Goal: Transaction & Acquisition: Purchase product/service

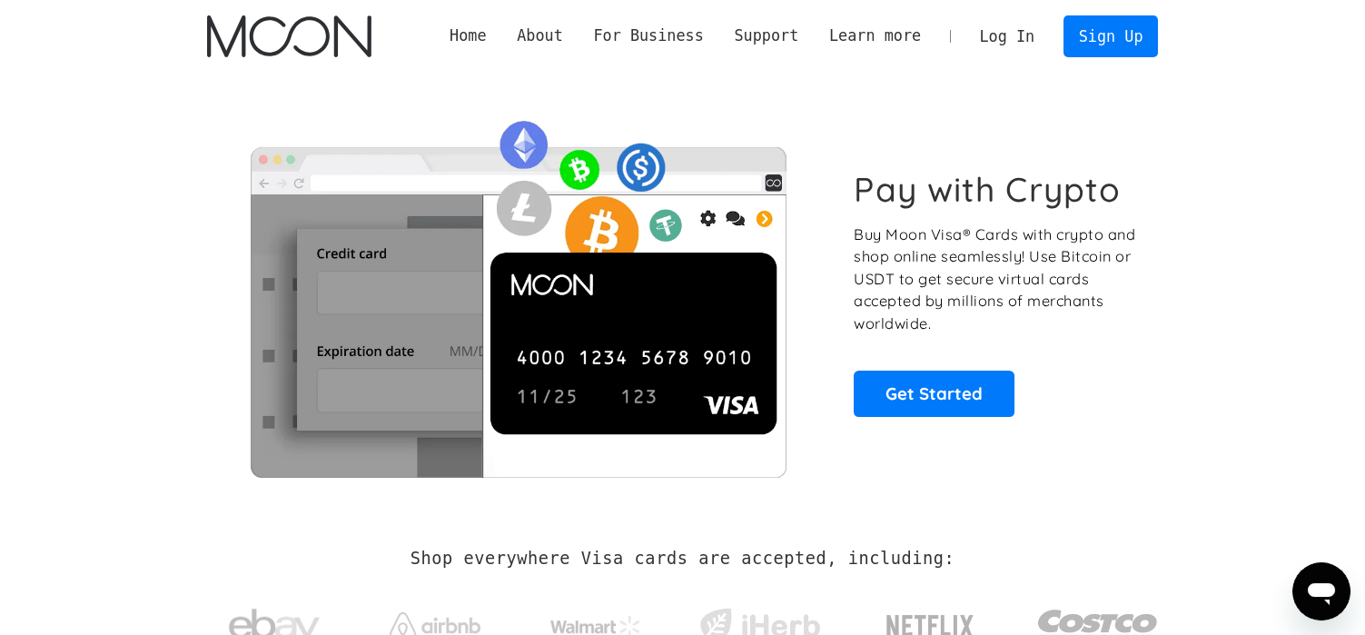
click at [1032, 33] on link "Log In" at bounding box center [1006, 36] width 85 height 40
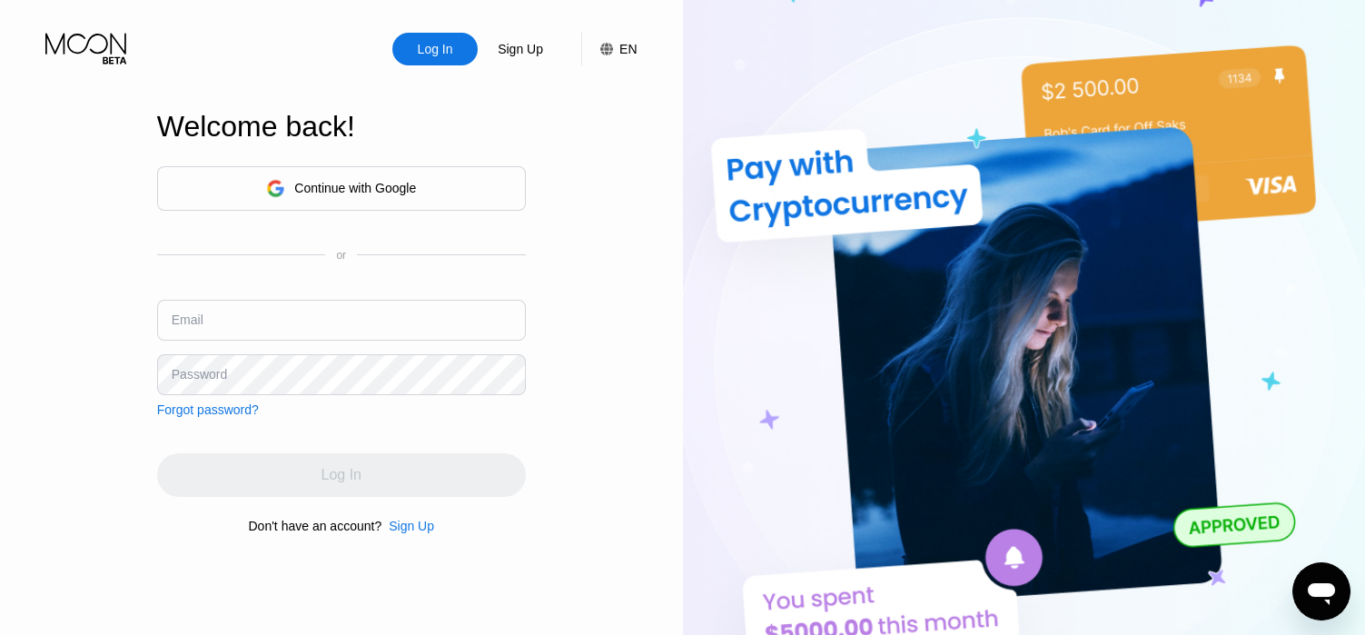
click at [385, 175] on div "Continue with Google" at bounding box center [341, 188] width 150 height 28
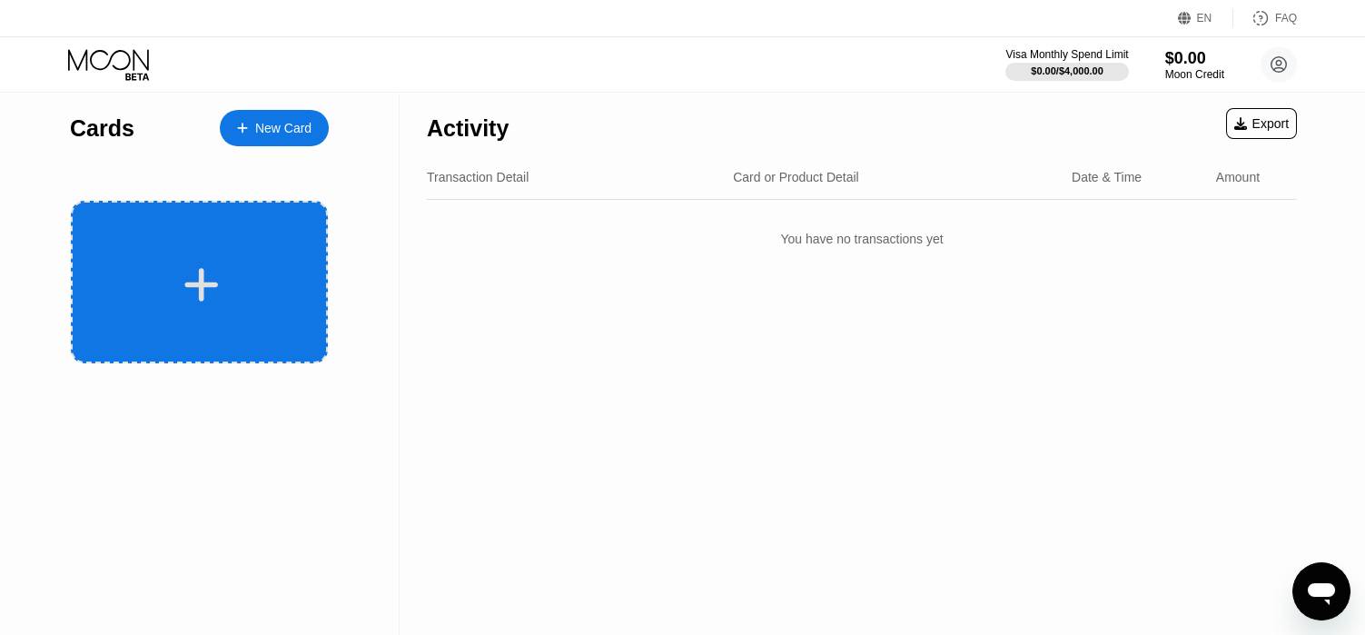
click at [243, 242] on div at bounding box center [199, 282] width 257 height 163
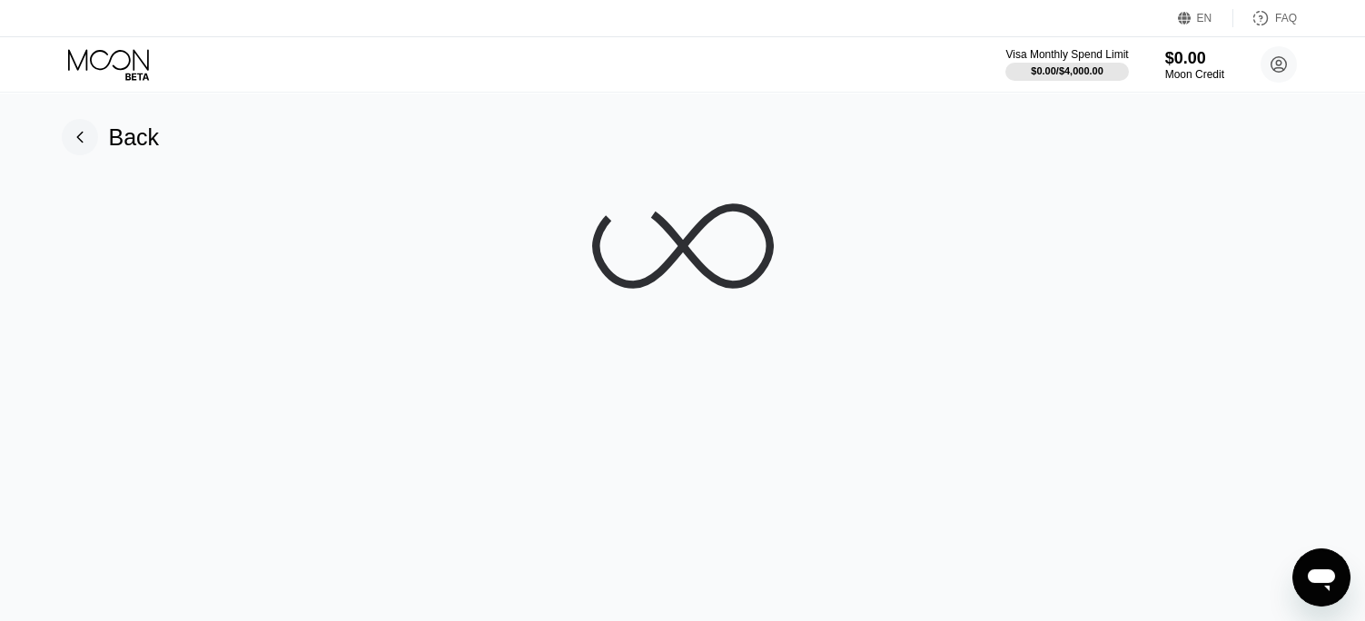
click at [86, 131] on rect at bounding box center [80, 137] width 36 height 36
click at [1280, 63] on icon at bounding box center [1279, 65] width 10 height 10
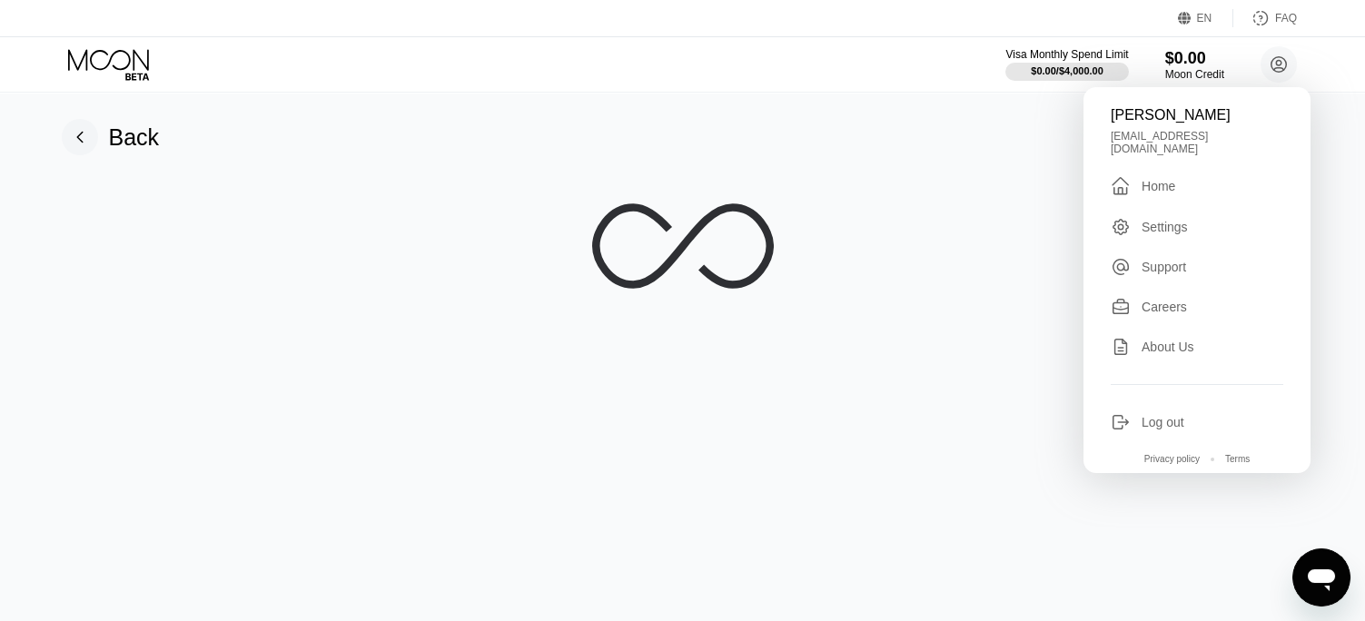
click at [1175, 415] on div "Log out" at bounding box center [1162, 422] width 43 height 15
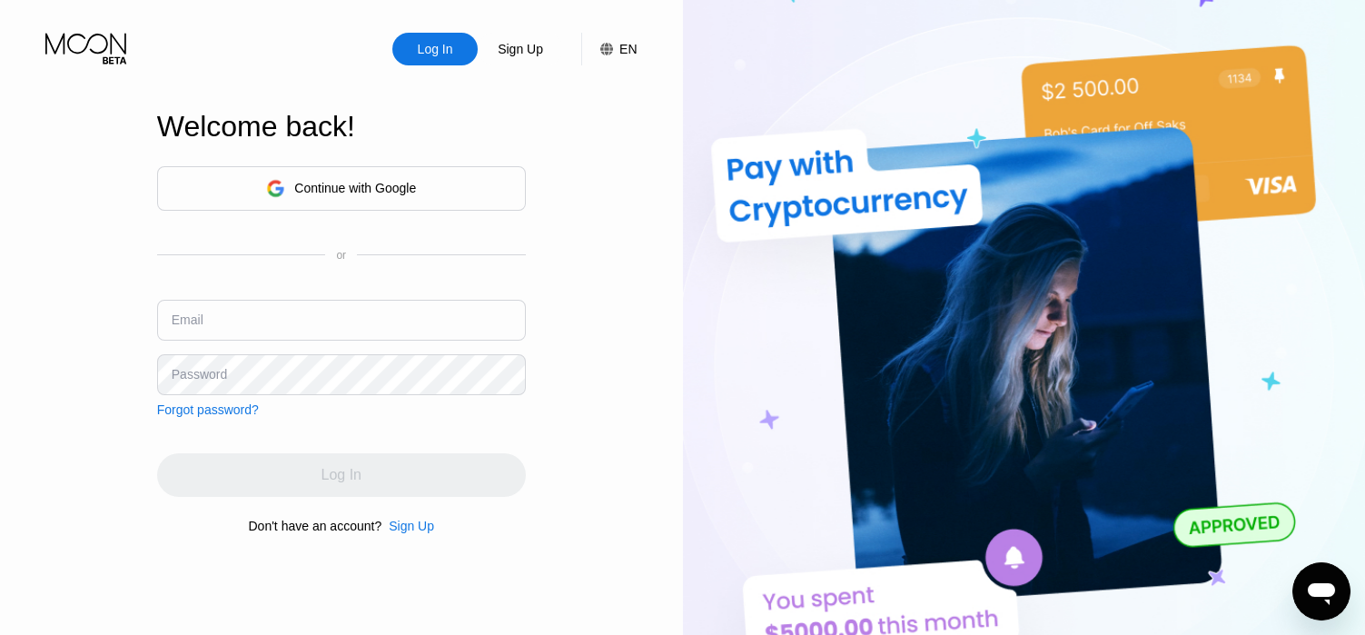
click at [271, 185] on icon at bounding box center [276, 188] width 18 height 18
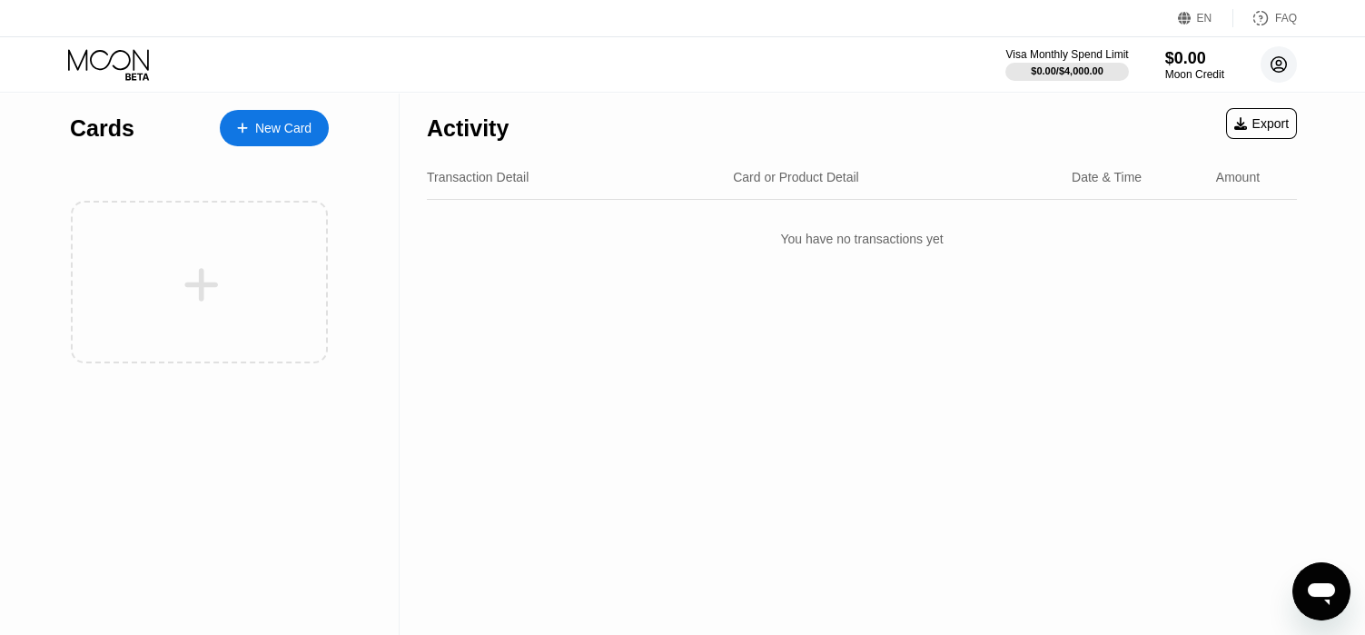
click at [1276, 64] on icon at bounding box center [1279, 65] width 10 height 10
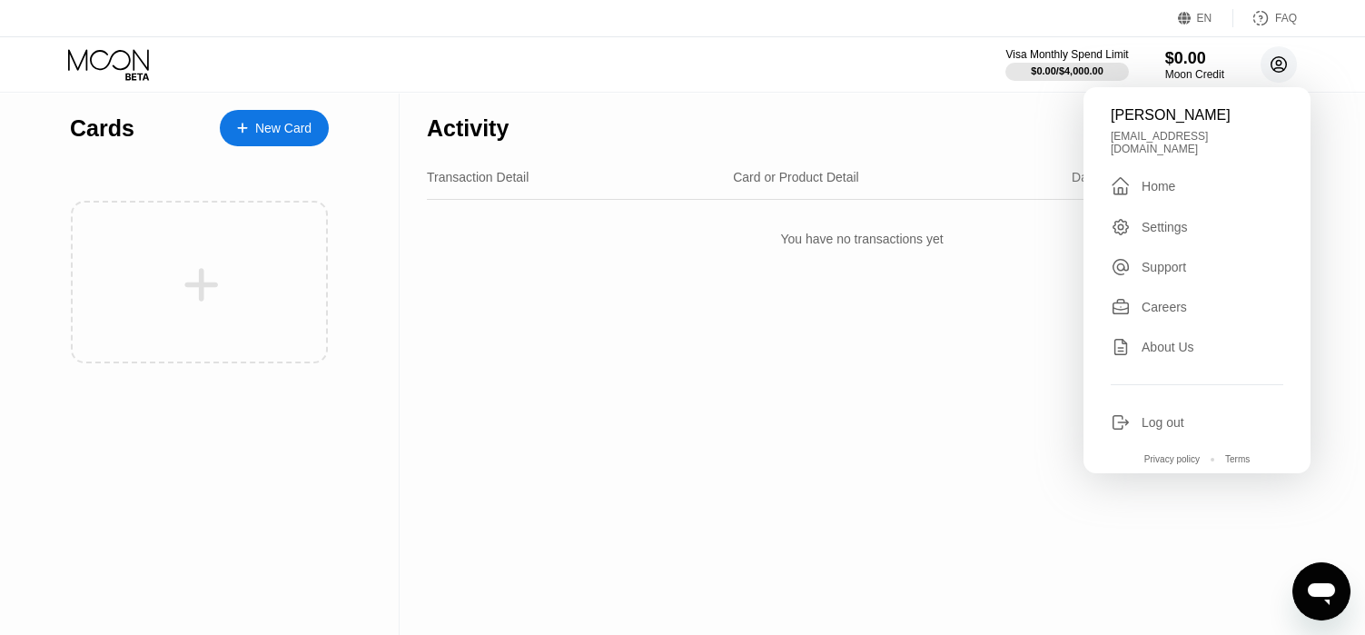
click at [1276, 64] on icon at bounding box center [1279, 65] width 10 height 10
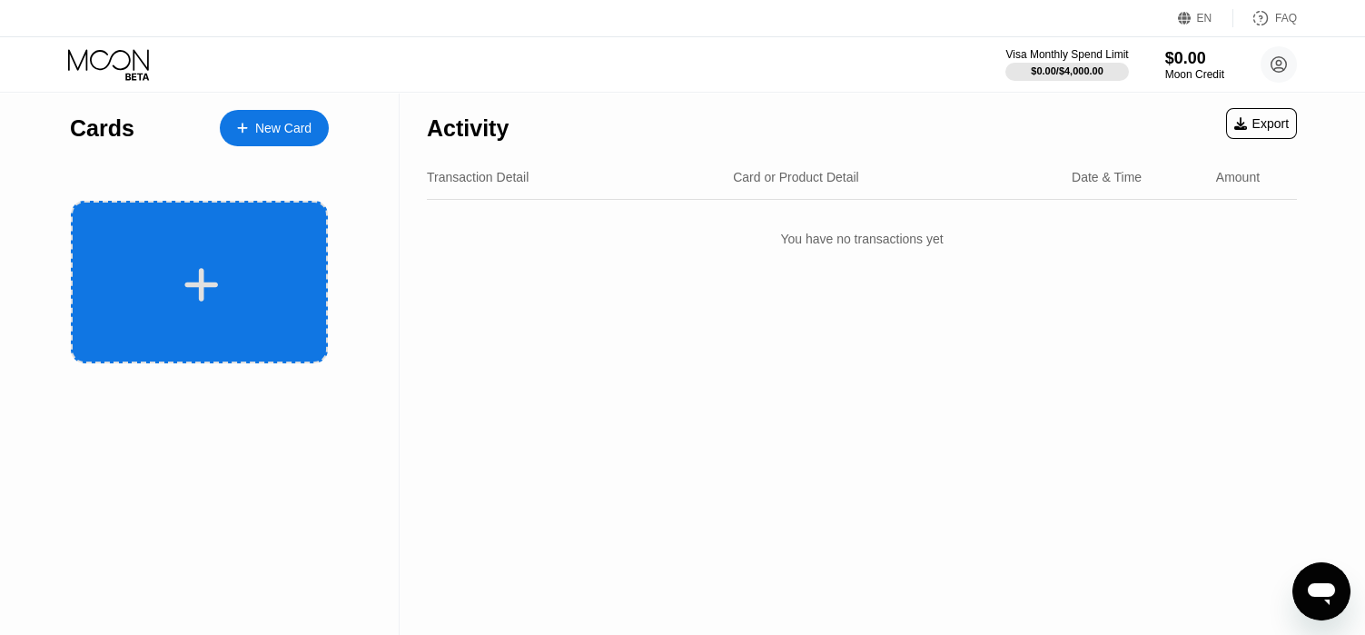
click at [241, 235] on div at bounding box center [199, 282] width 257 height 163
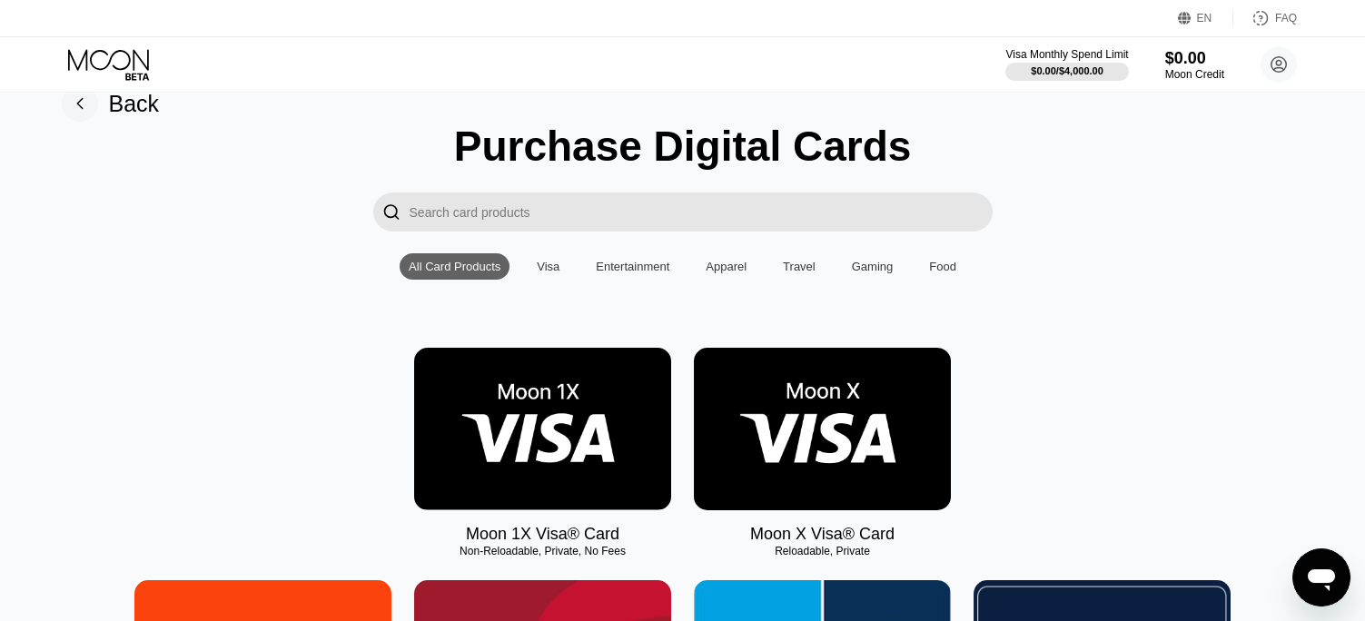
scroll to position [182, 0]
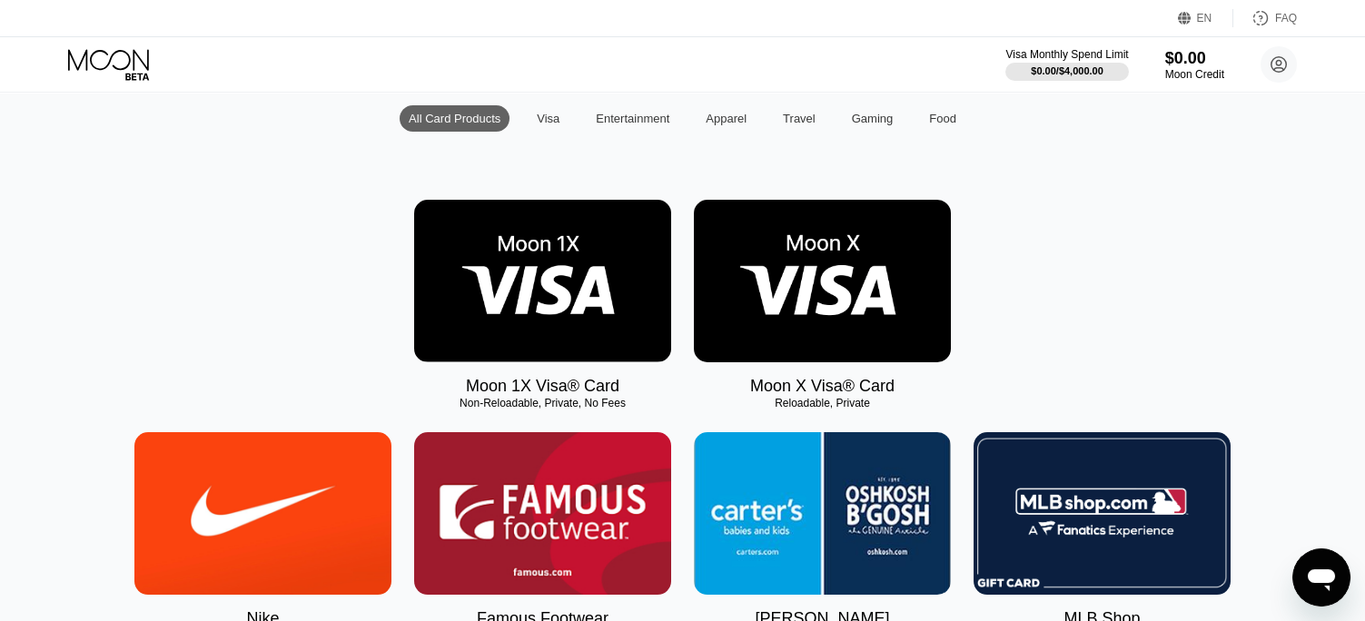
click at [547, 307] on img at bounding box center [542, 281] width 257 height 163
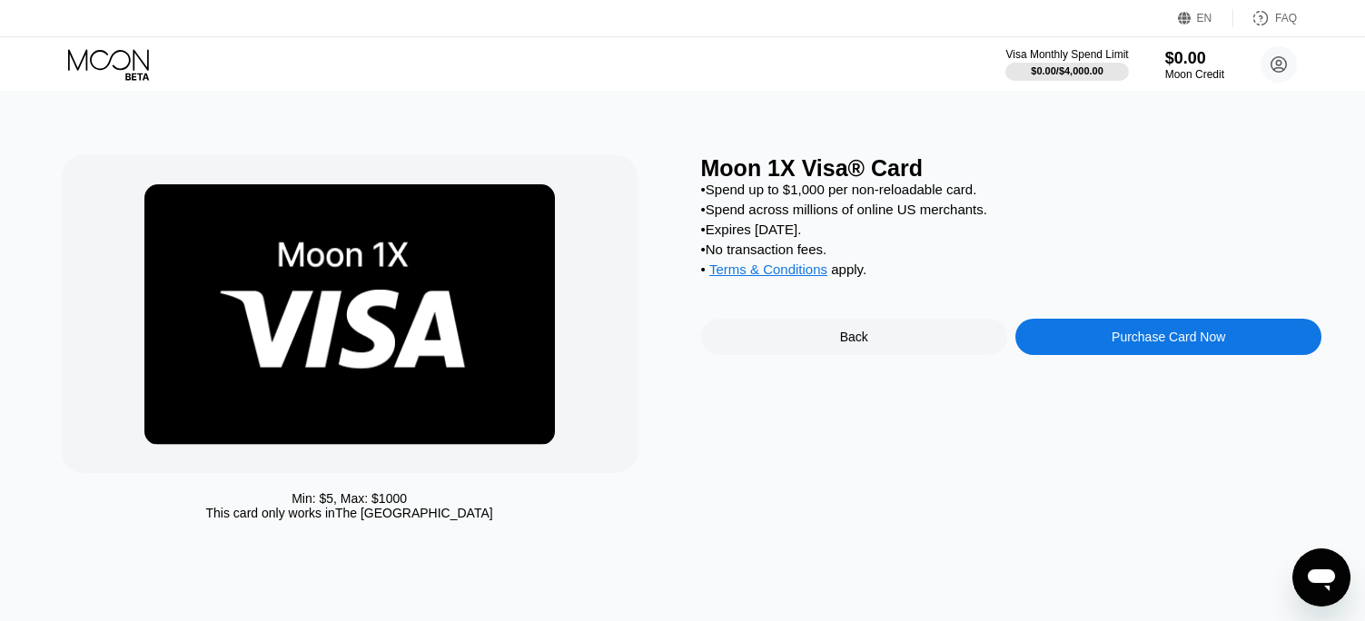
click at [1144, 344] on div "Purchase Card Now" at bounding box center [1167, 337] width 113 height 15
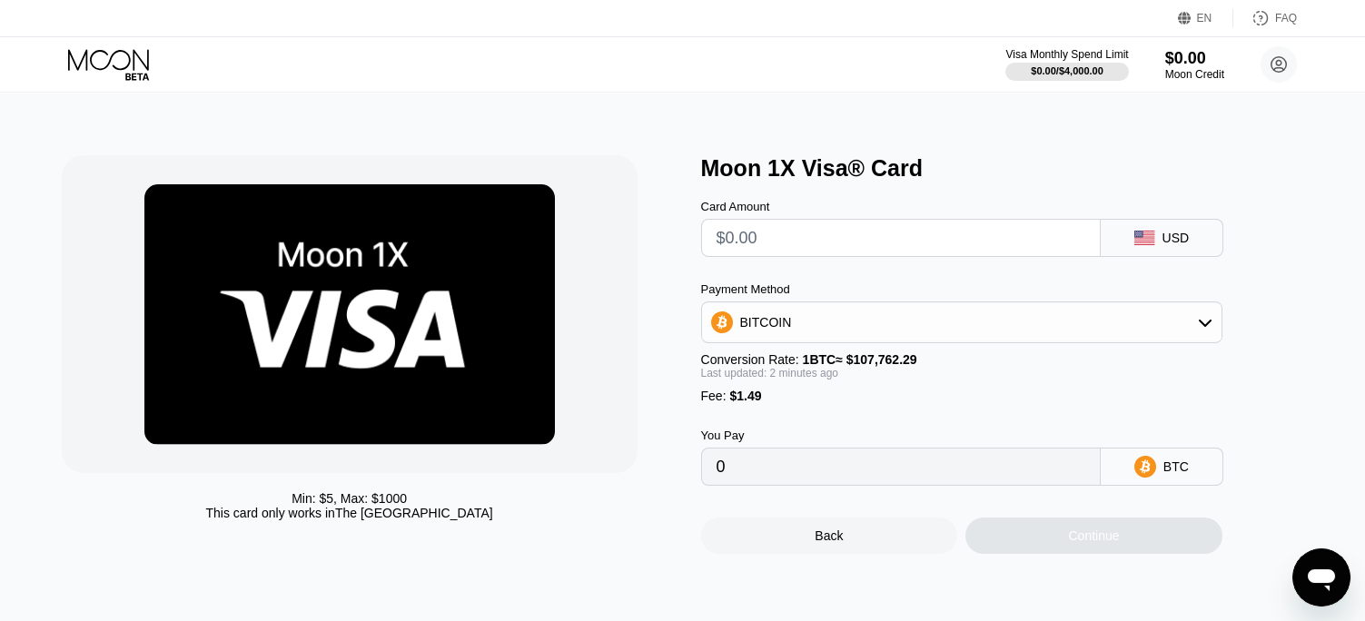
scroll to position [91, 0]
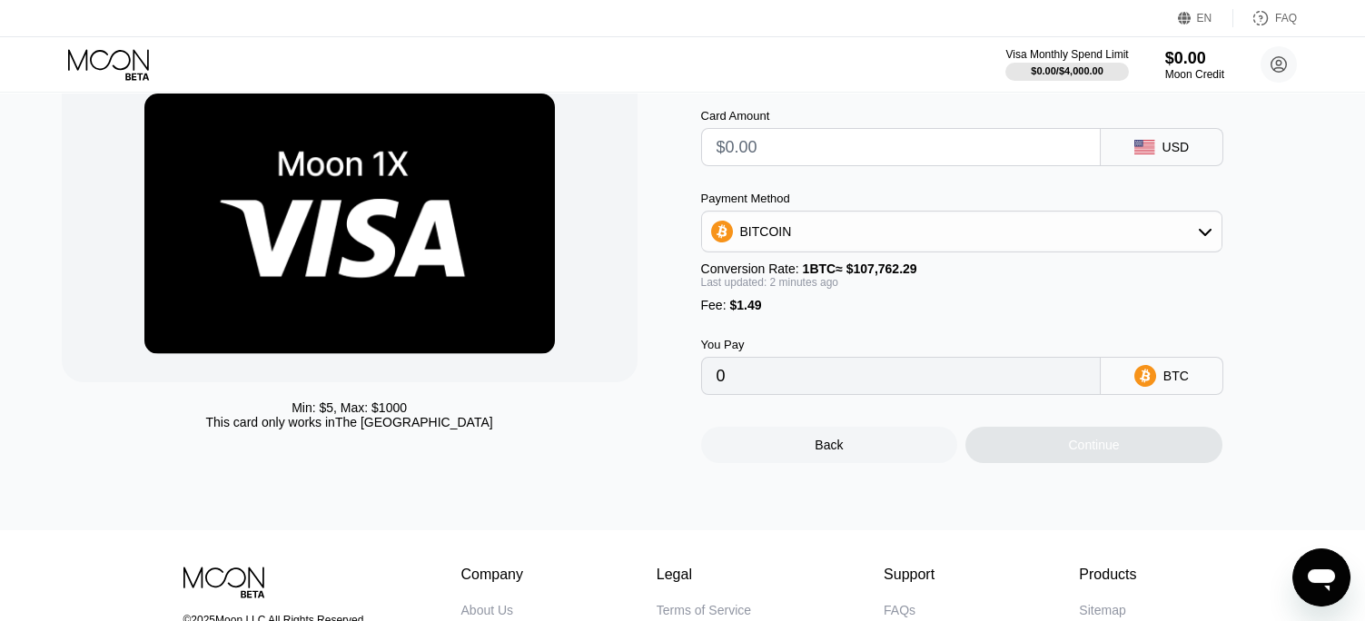
click at [1127, 387] on div "BTC" at bounding box center [1161, 376] width 123 height 38
click at [849, 149] on input "text" at bounding box center [900, 147] width 369 height 36
type input "$27"
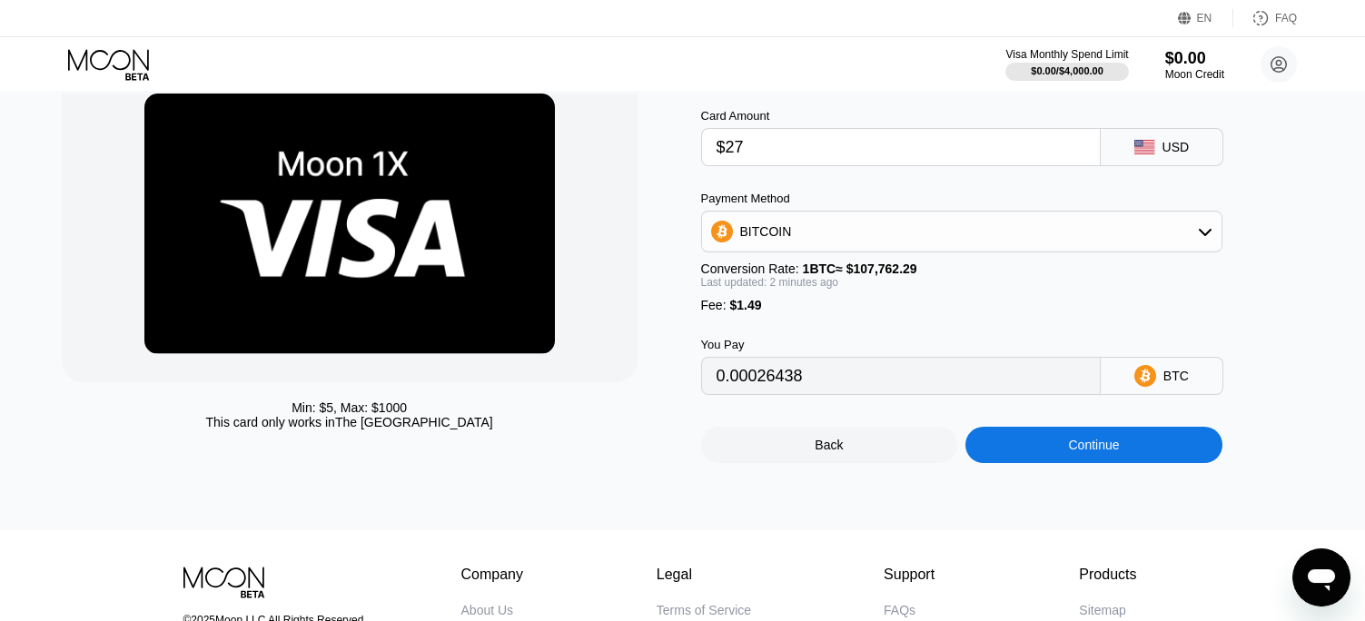
type input "0.00026438"
type input "$27.4"
type input "0.00026810"
type input "$27.47"
type input "0.00026874"
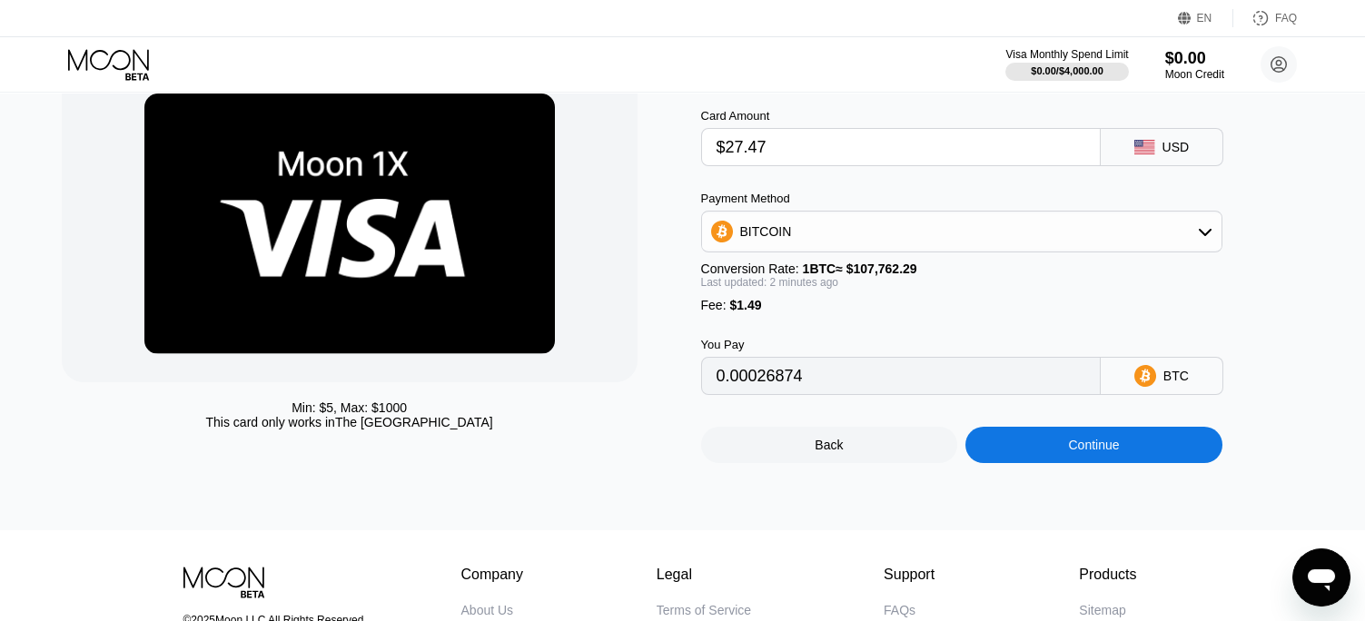
type input "$27.47"
click at [1199, 239] on icon at bounding box center [1205, 231] width 15 height 15
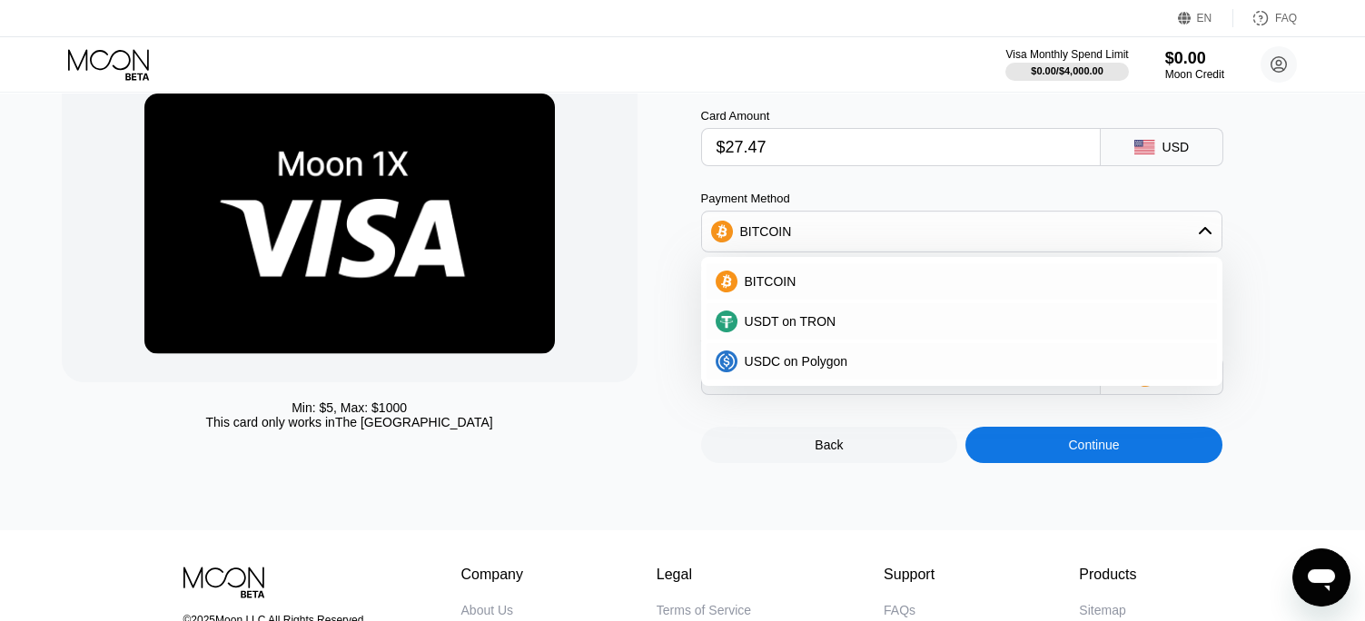
click at [1199, 234] on icon at bounding box center [1204, 230] width 13 height 7
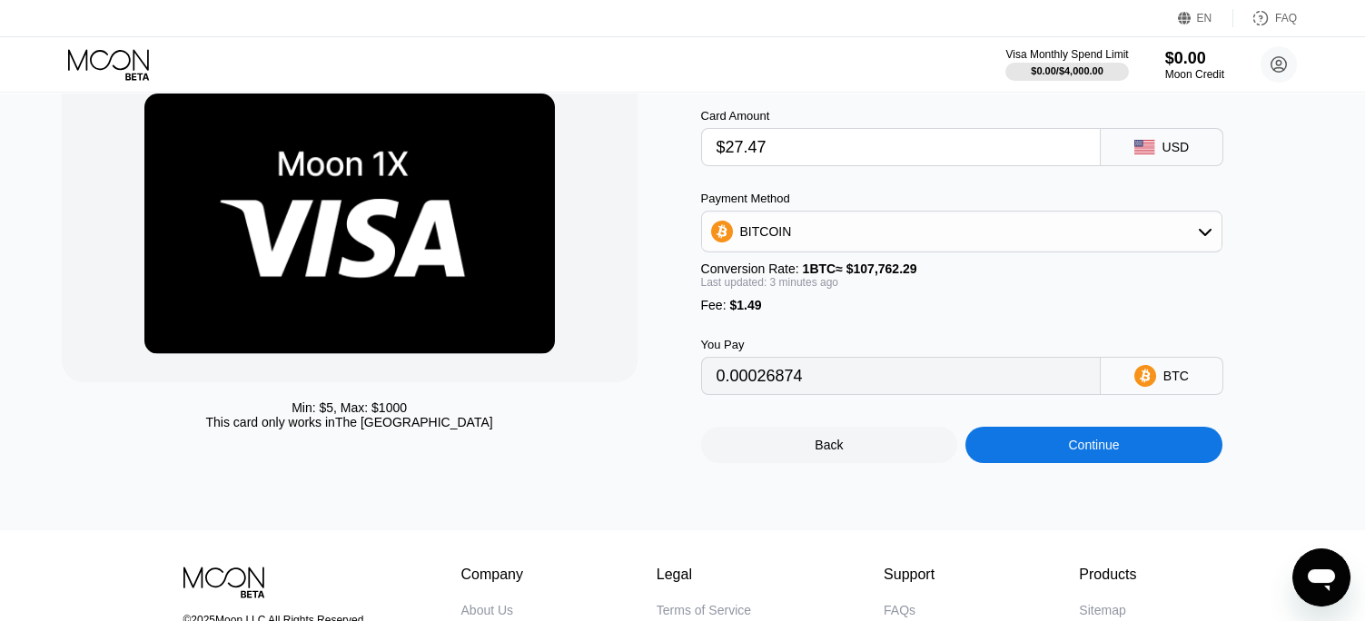
click at [1120, 457] on div "Continue" at bounding box center [1093, 445] width 257 height 36
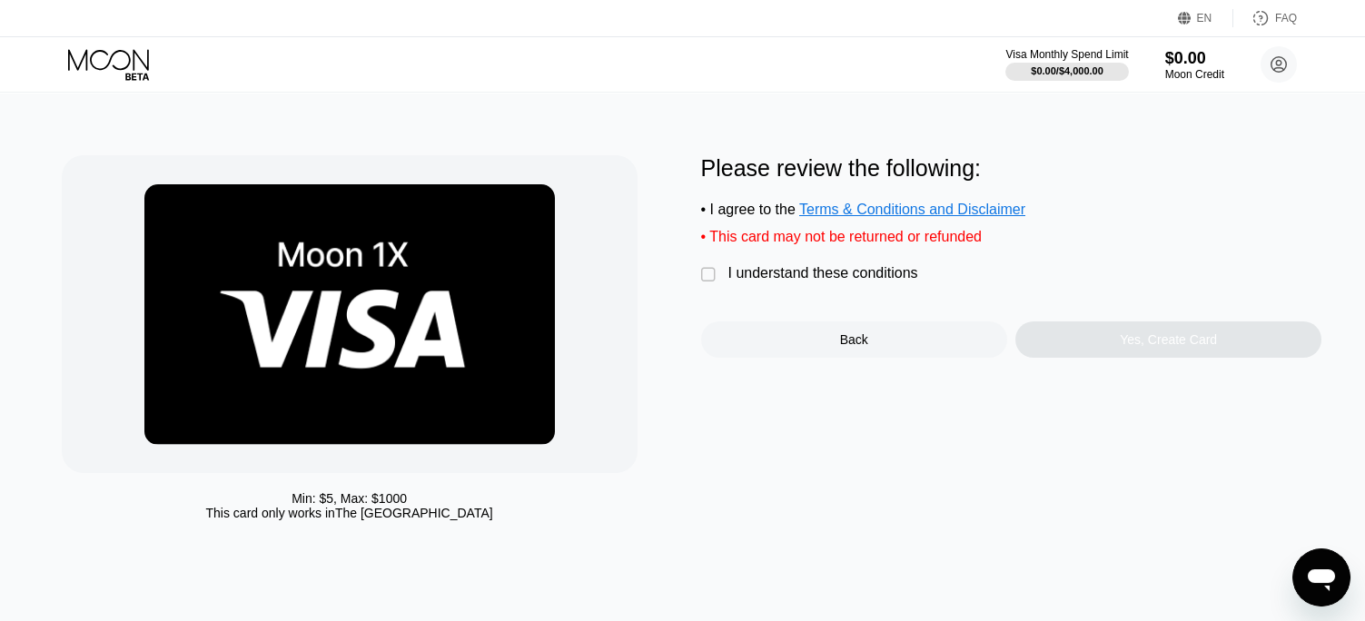
click at [713, 284] on div "" at bounding box center [710, 275] width 18 height 18
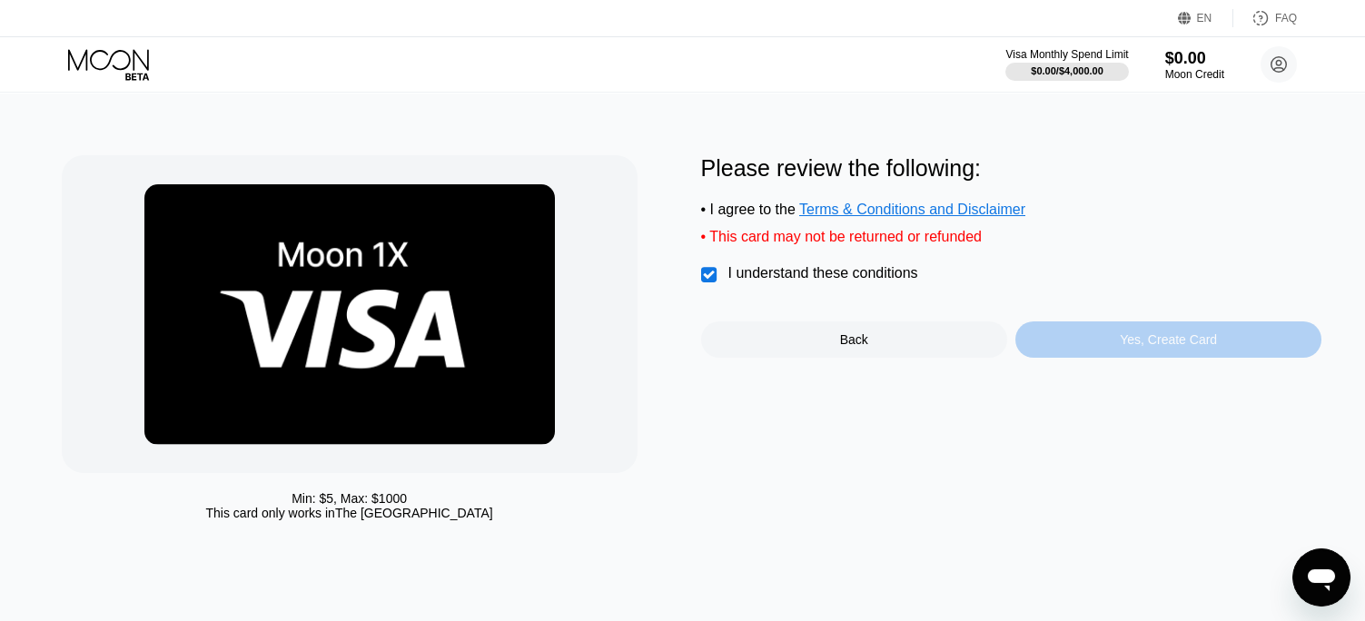
click at [1178, 347] on div "Yes, Create Card" at bounding box center [1167, 339] width 97 height 15
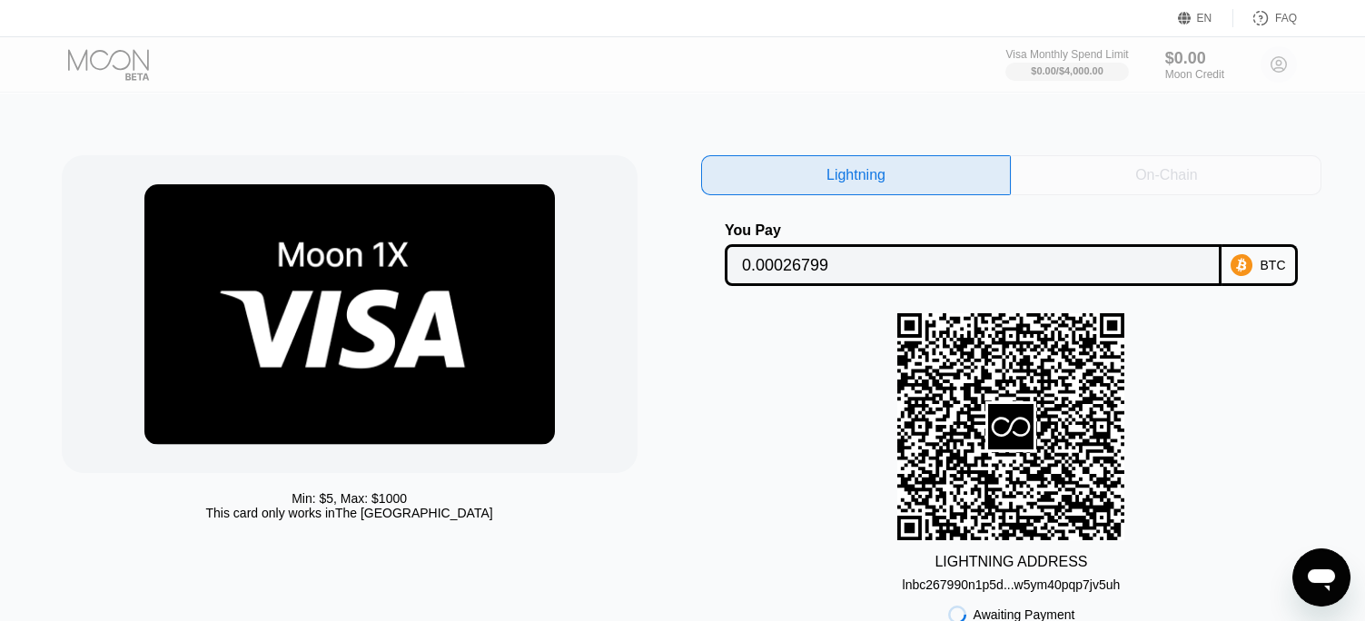
click at [1135, 173] on div "On-Chain" at bounding box center [1166, 175] width 62 height 18
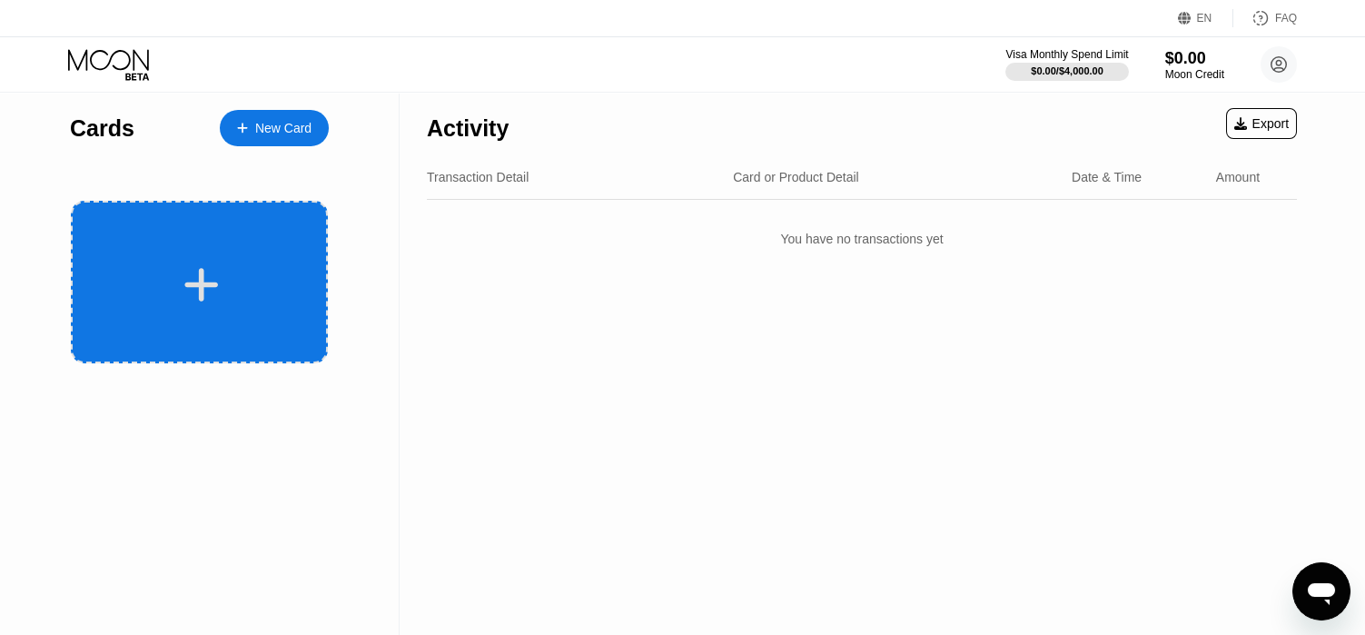
click at [293, 238] on div at bounding box center [199, 282] width 257 height 163
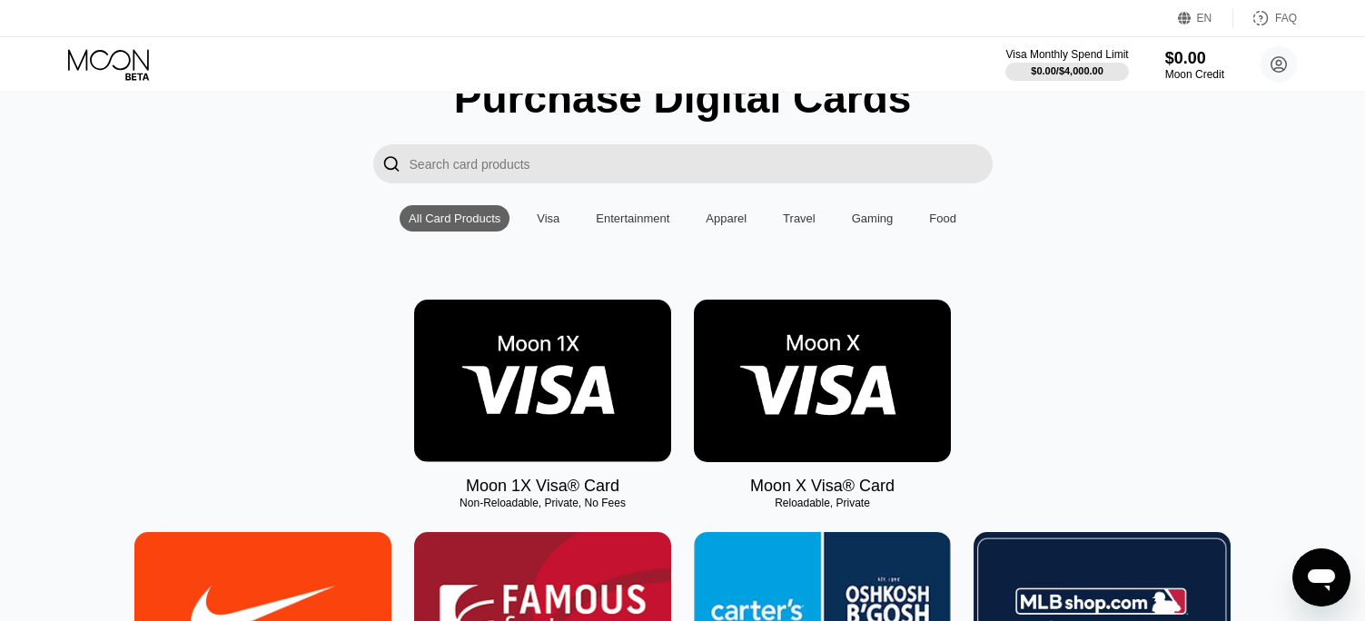
scroll to position [91, 0]
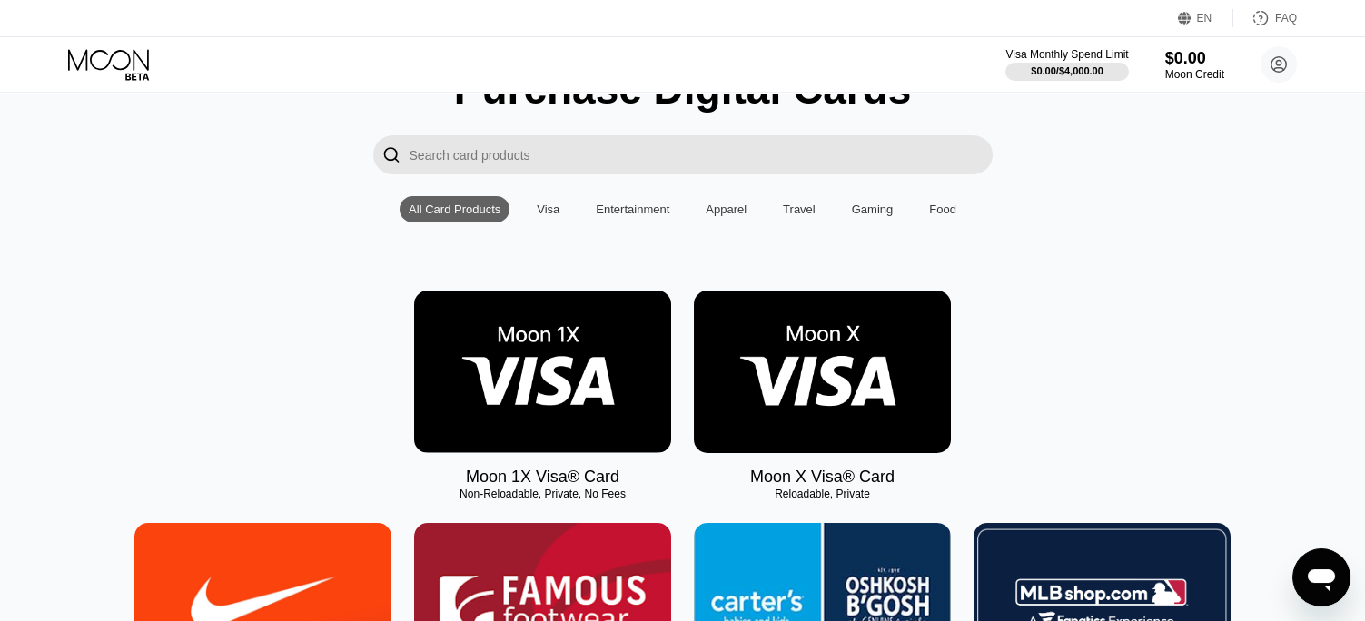
click at [794, 377] on img at bounding box center [822, 372] width 257 height 163
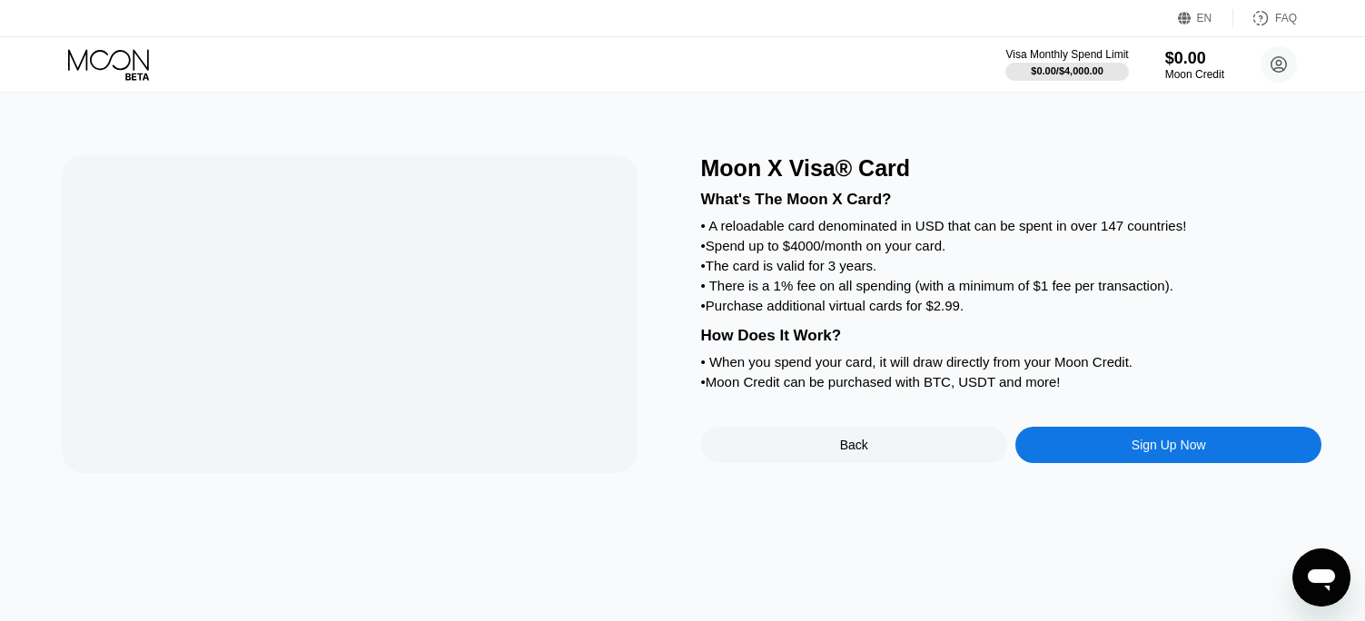
scroll to position [0, 0]
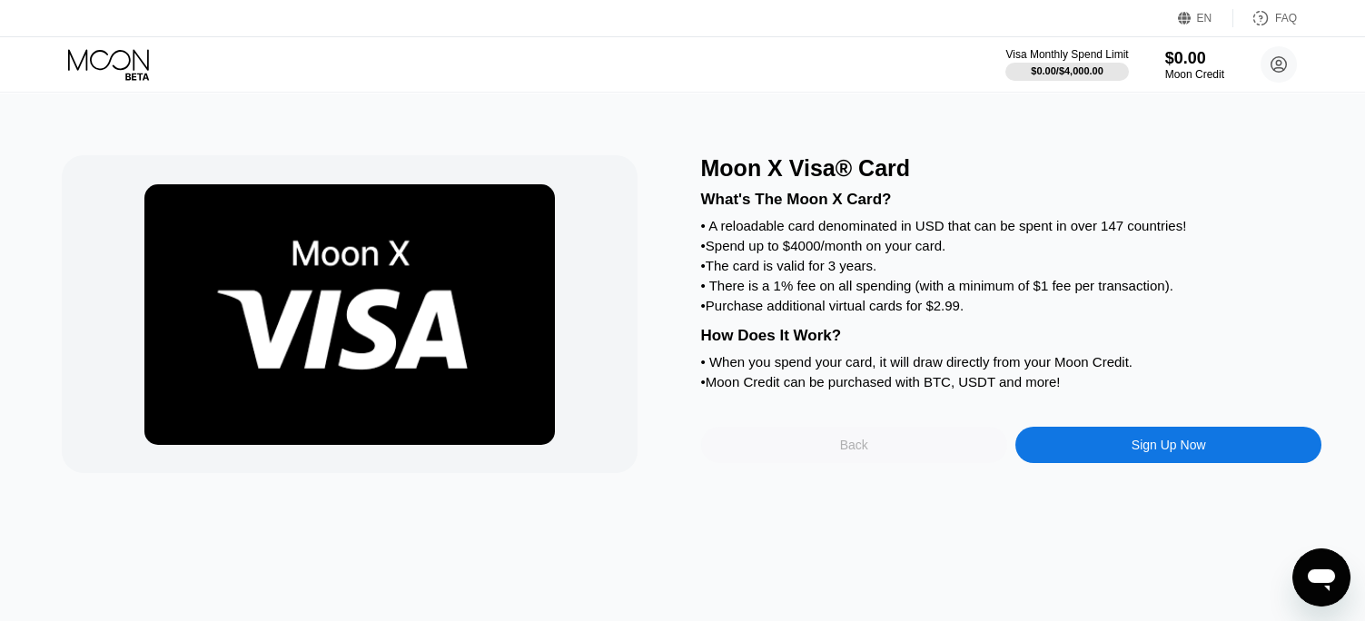
click at [873, 462] on div "Back" at bounding box center [854, 445] width 306 height 36
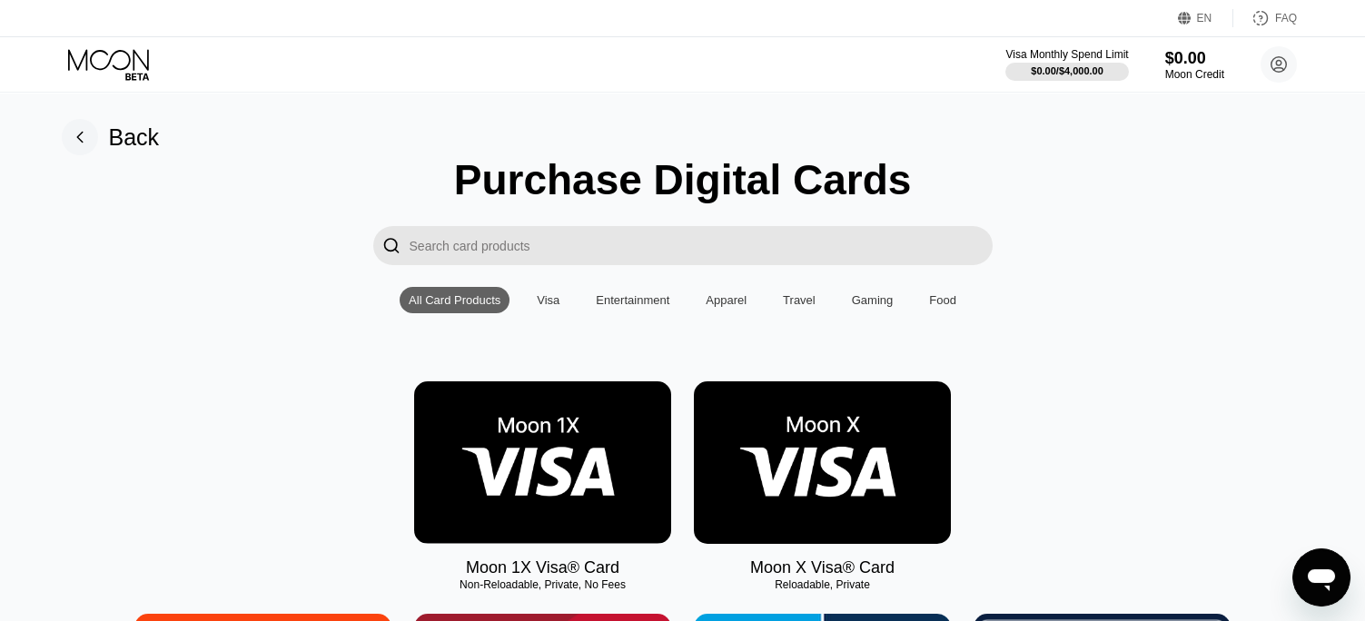
click at [541, 455] on img at bounding box center [542, 462] width 257 height 163
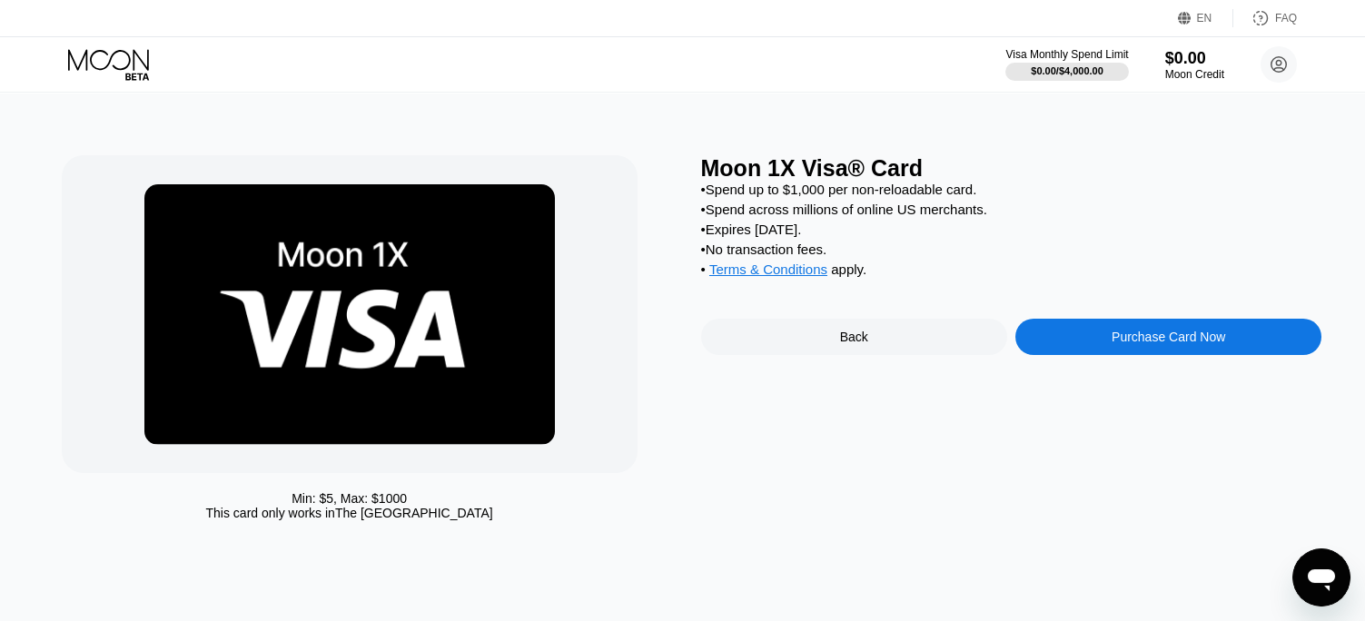
click at [1093, 351] on div "Purchase Card Now" at bounding box center [1168, 337] width 306 height 36
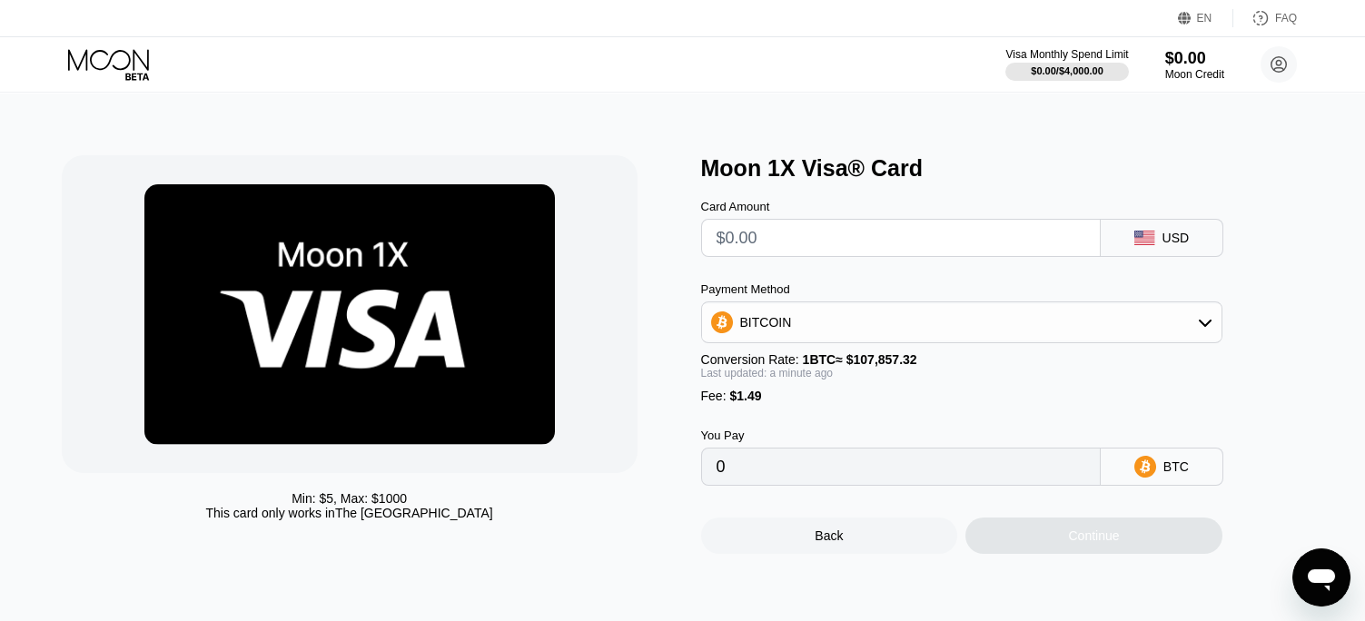
click at [834, 244] on input "text" at bounding box center [900, 238] width 369 height 36
type input "$2"
type input "0.00003236"
type input "$27"
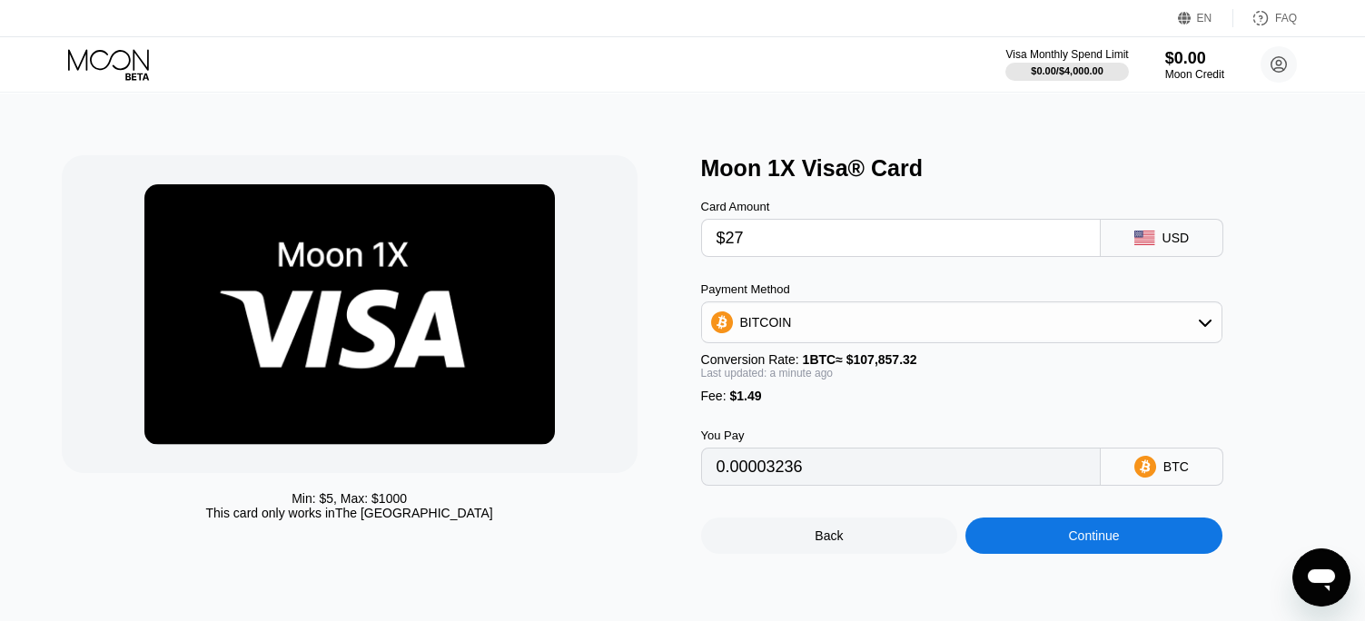
type input "0.00026415"
type input "$27.4"
type input "0.00026786"
type input "$27.47"
type input "0.00026851"
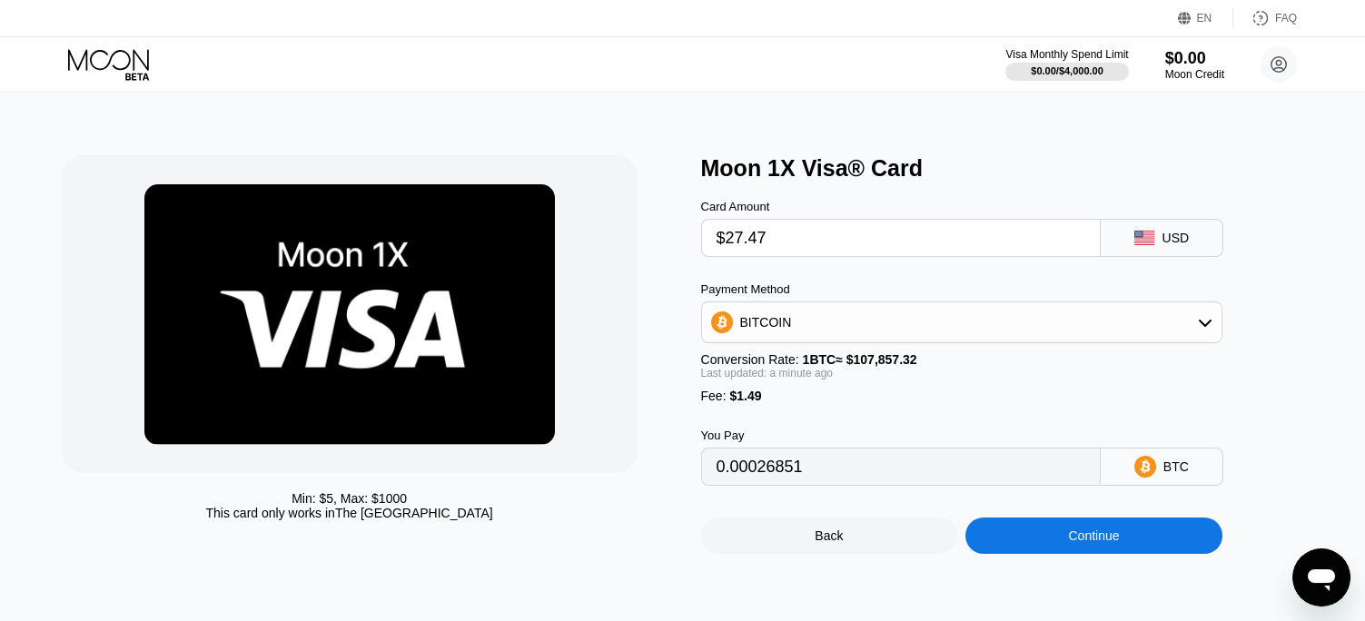
type input "$27.47"
click at [1069, 543] on div "Continue" at bounding box center [1093, 535] width 51 height 15
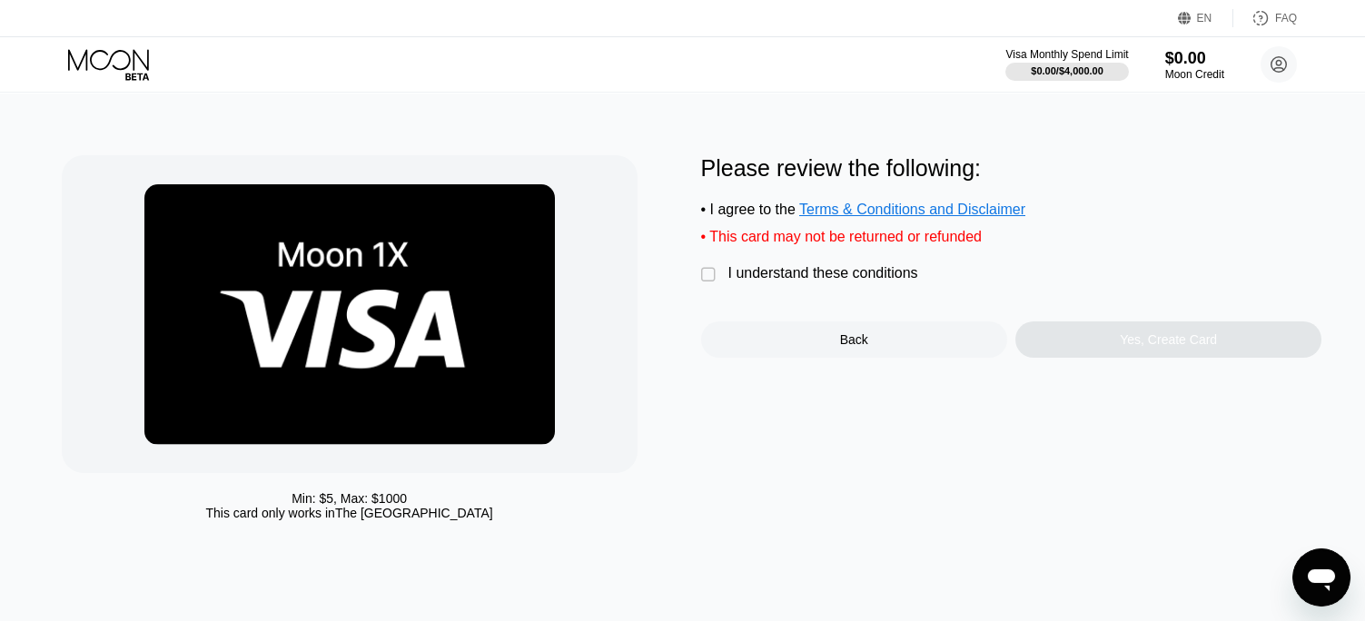
click at [701, 282] on div "" at bounding box center [710, 275] width 18 height 18
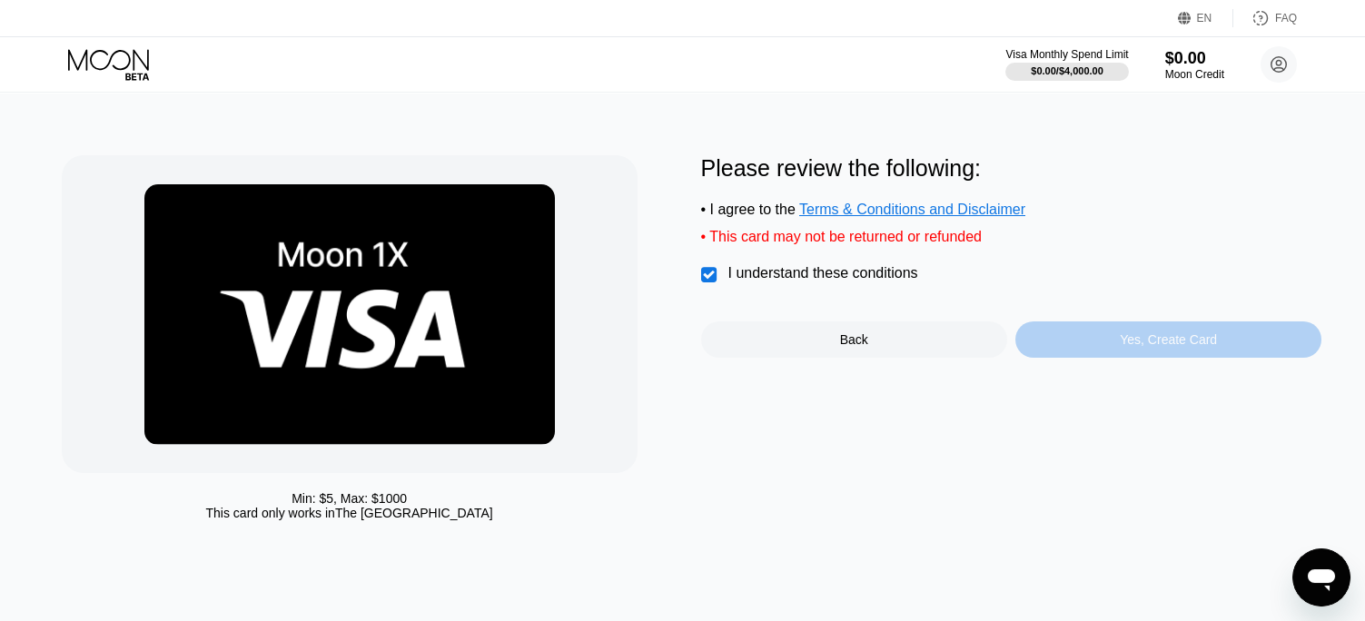
click at [1108, 358] on div "Yes, Create Card" at bounding box center [1168, 339] width 306 height 36
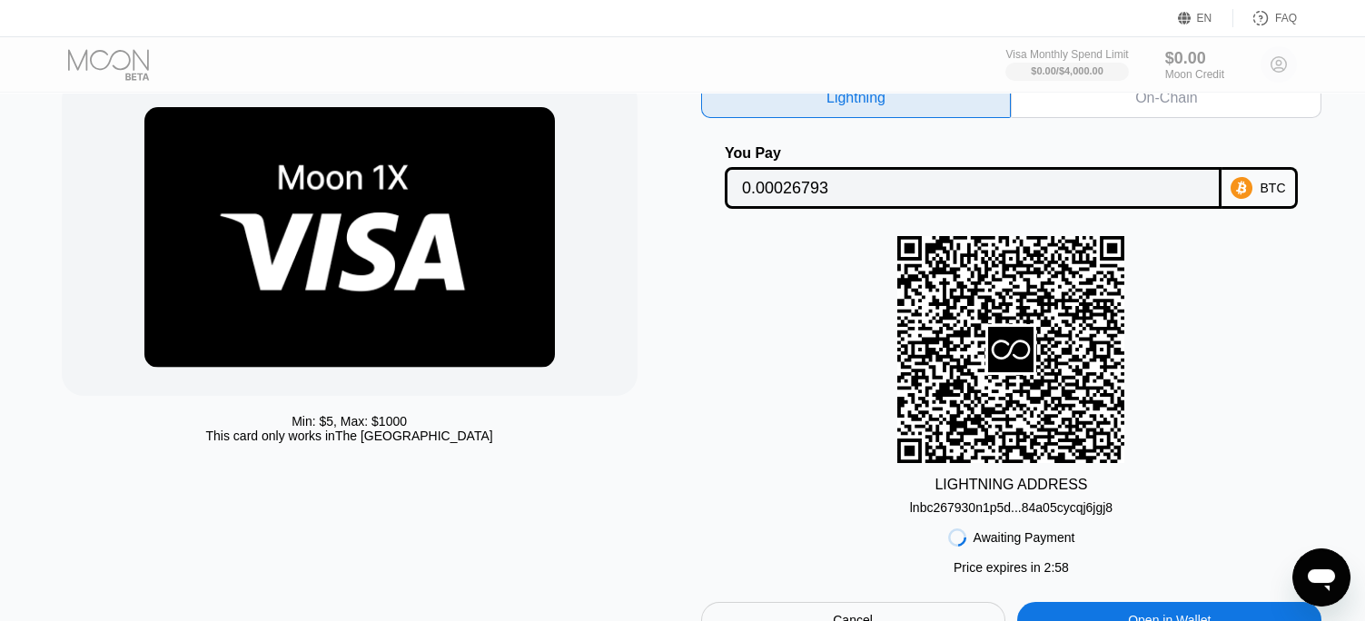
scroll to position [182, 0]
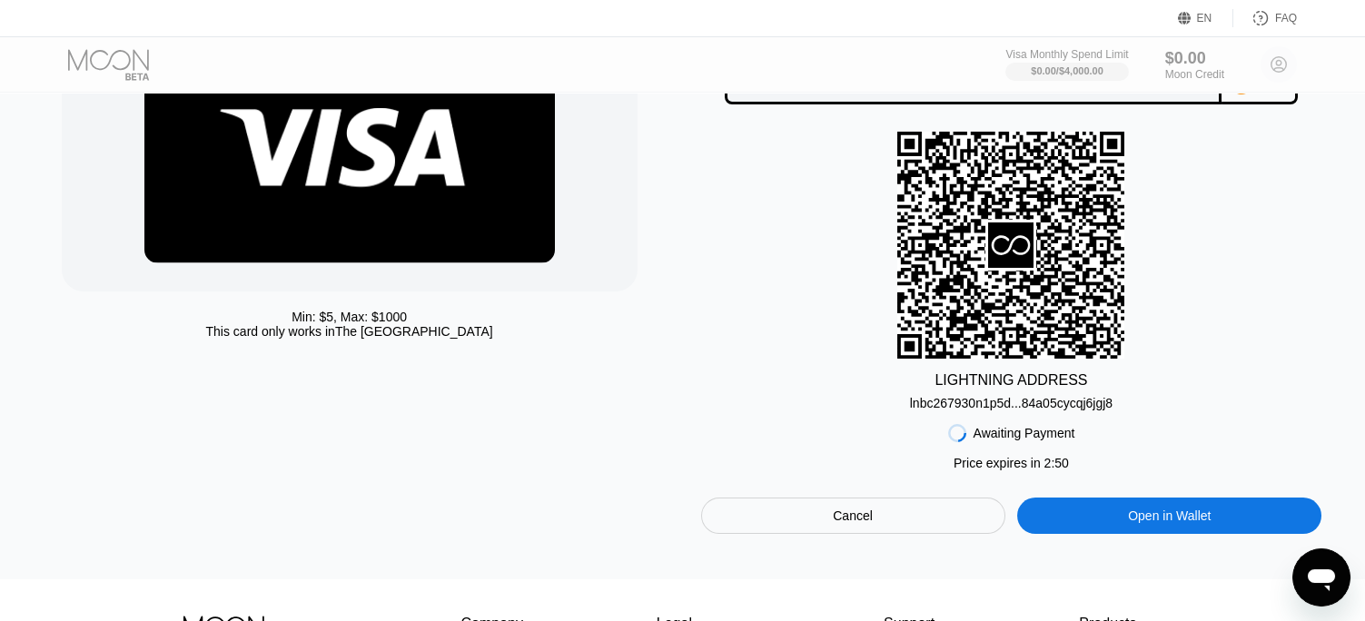
click at [1049, 526] on div "Open in Wallet" at bounding box center [1169, 516] width 304 height 36
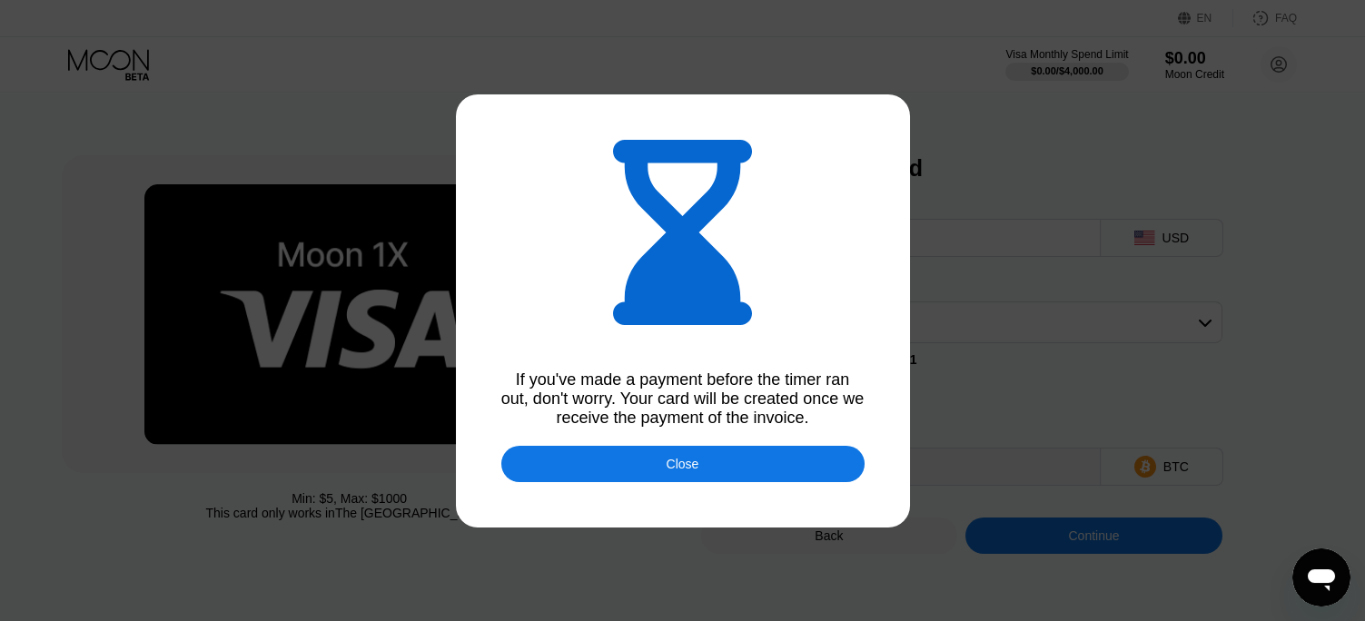
click at [687, 471] on div "Close" at bounding box center [682, 464] width 33 height 15
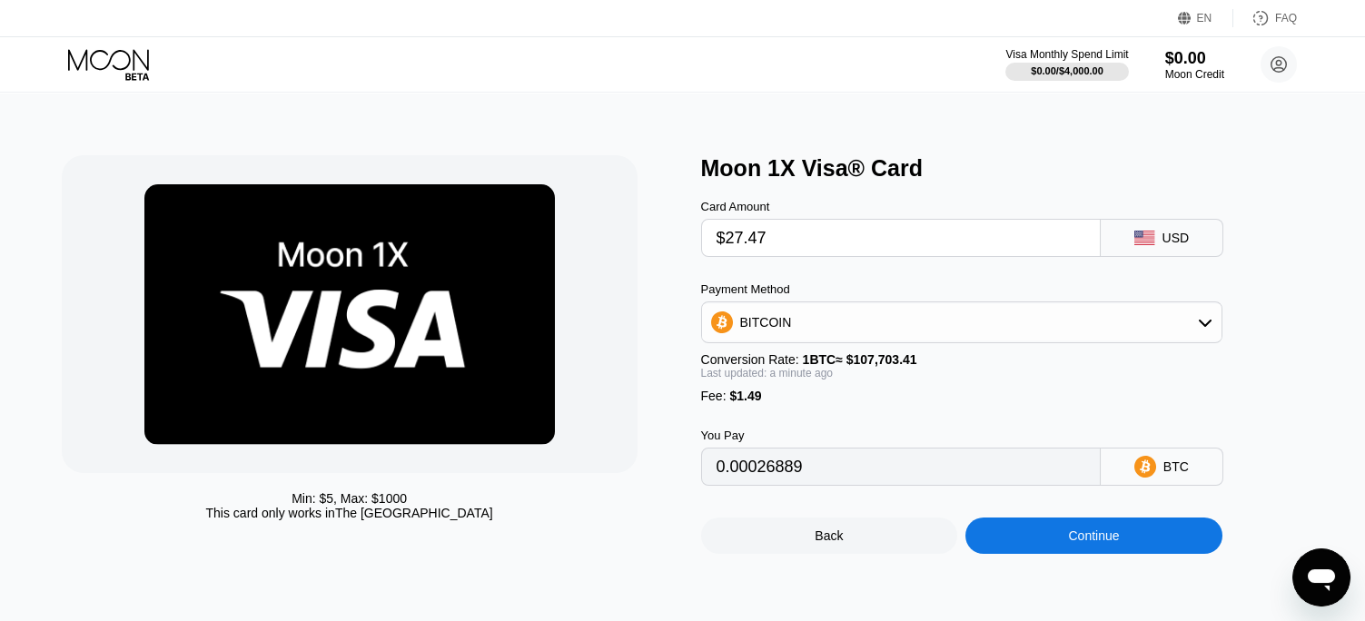
click at [1113, 543] on div "Continue" at bounding box center [1093, 535] width 51 height 15
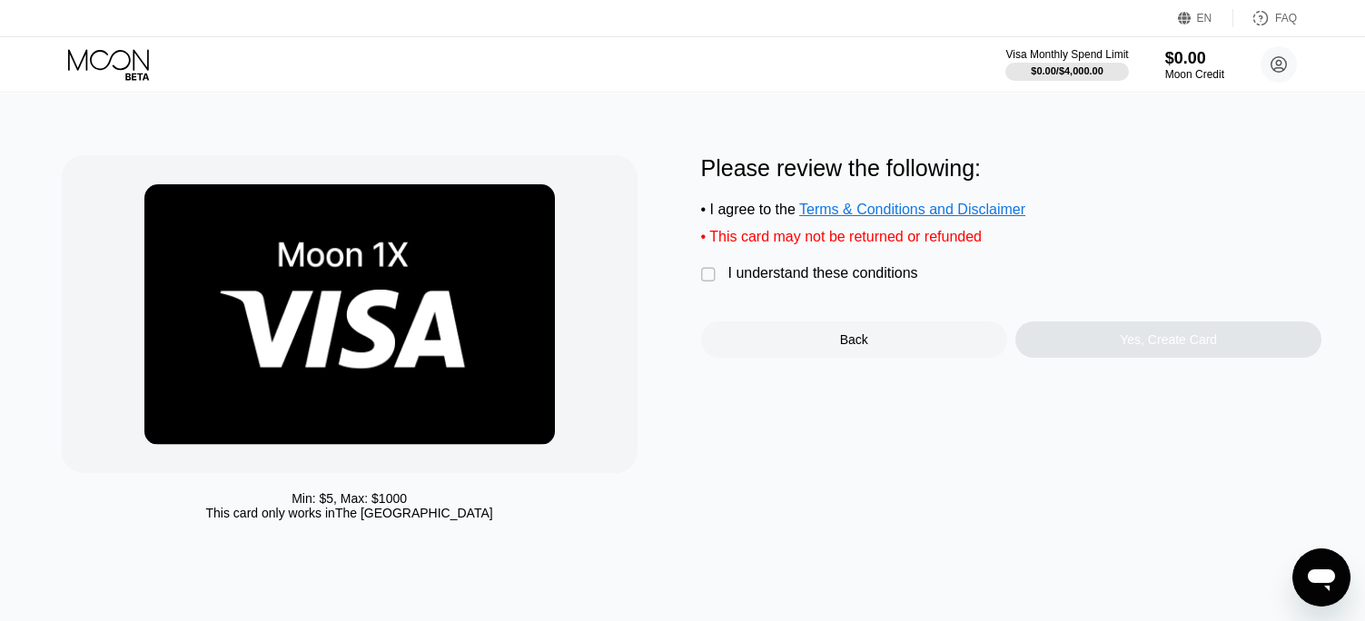
click at [708, 284] on div "" at bounding box center [710, 275] width 18 height 18
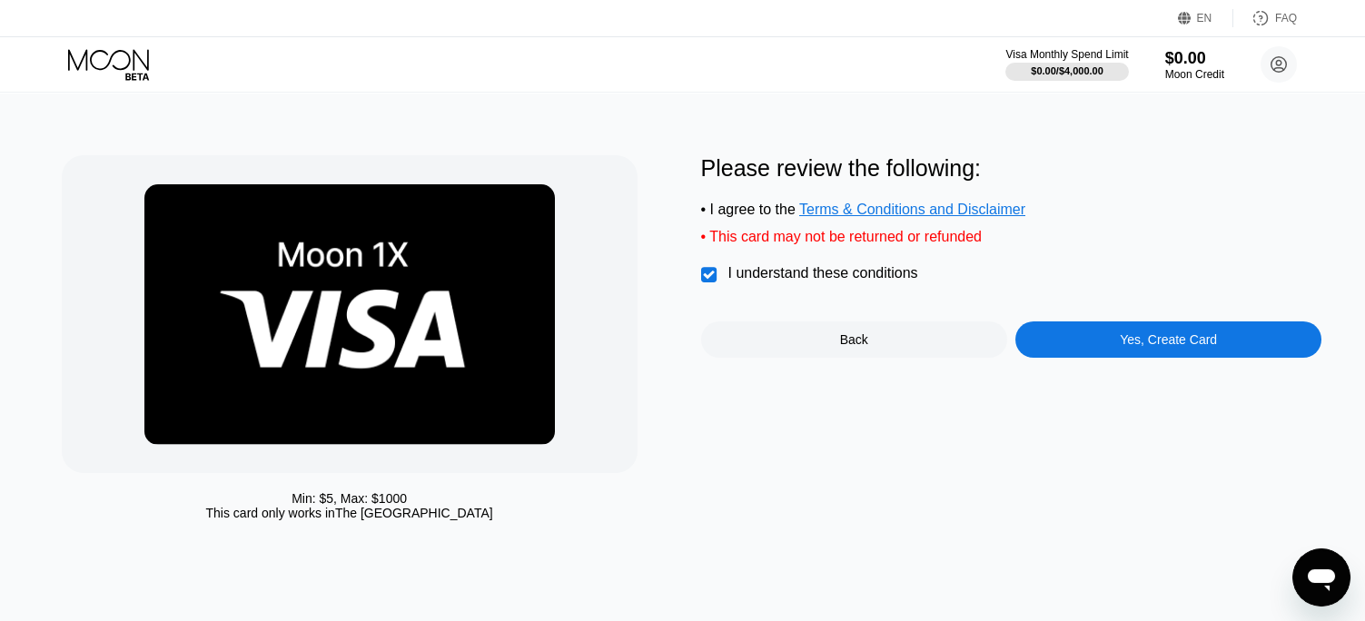
click at [1151, 375] on div "Please review the following: • I agree to the Terms & Conditions and Disclaimer…" at bounding box center [1011, 342] width 621 height 374
click at [1135, 347] on div "Yes, Create Card" at bounding box center [1167, 339] width 97 height 15
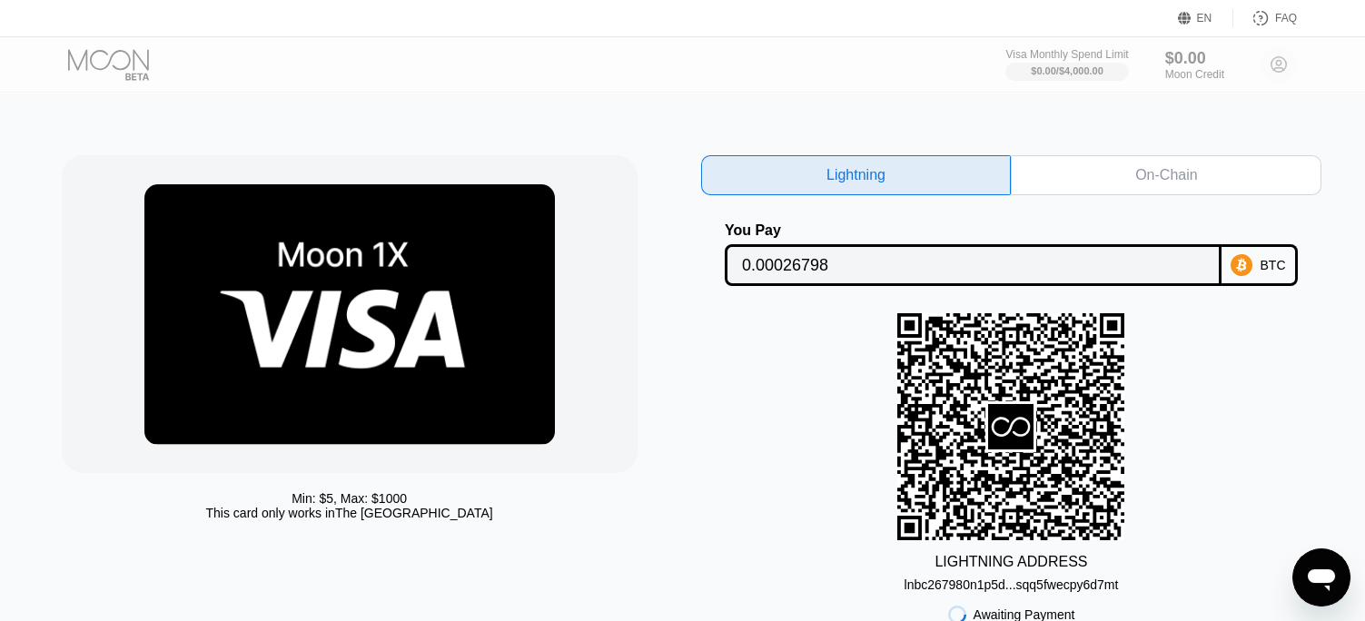
click at [1080, 173] on div "On-Chain" at bounding box center [1166, 175] width 311 height 40
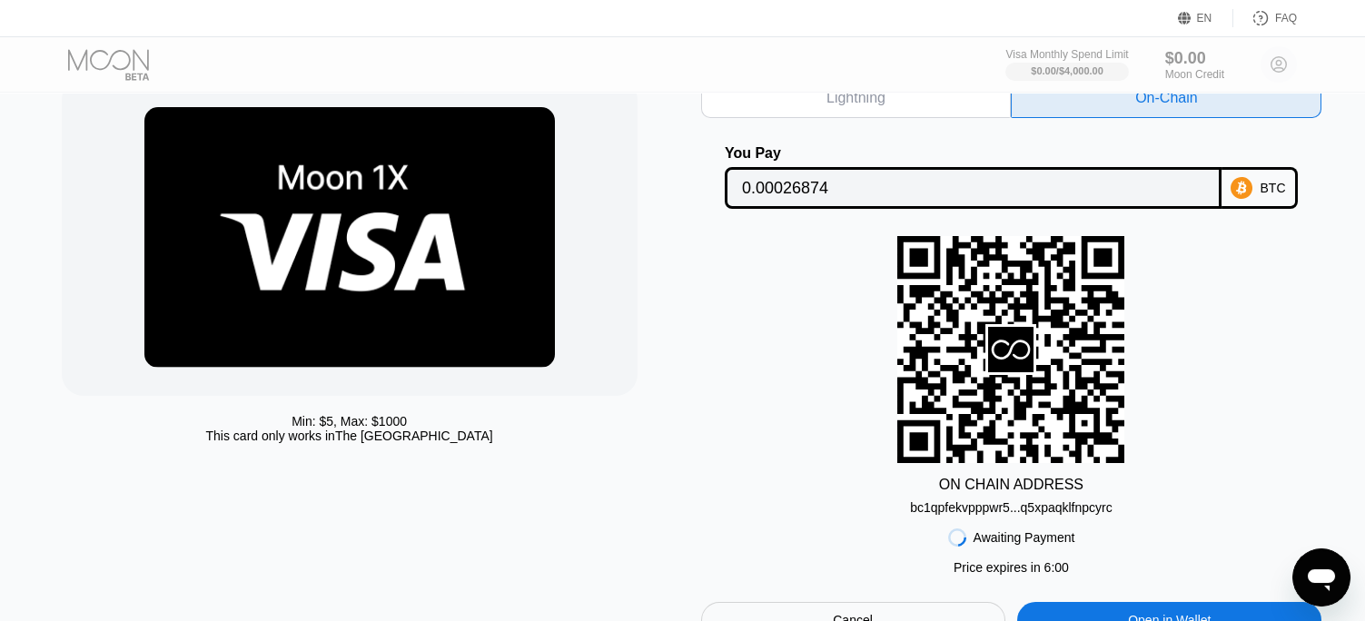
scroll to position [91, 0]
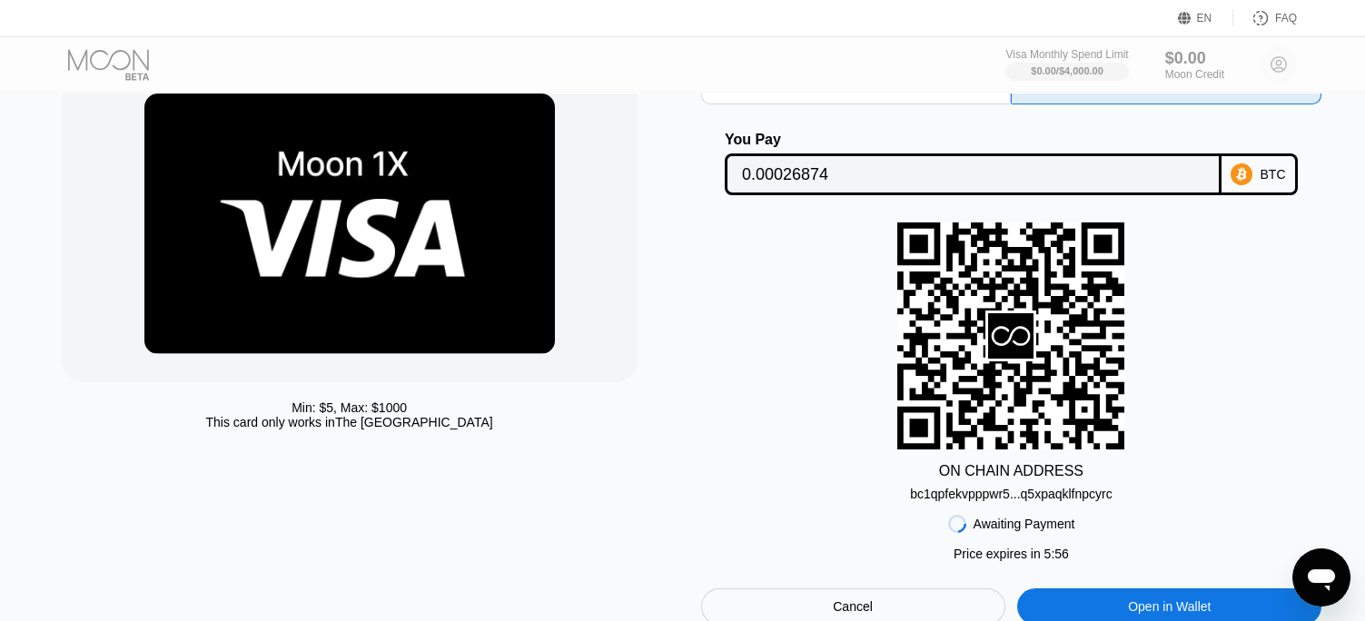
click at [1238, 287] on div "ON CHAIN ADDRESS bc1qpfekvpppwr5...q5xpaqklfnpcyrc" at bounding box center [1011, 361] width 621 height 279
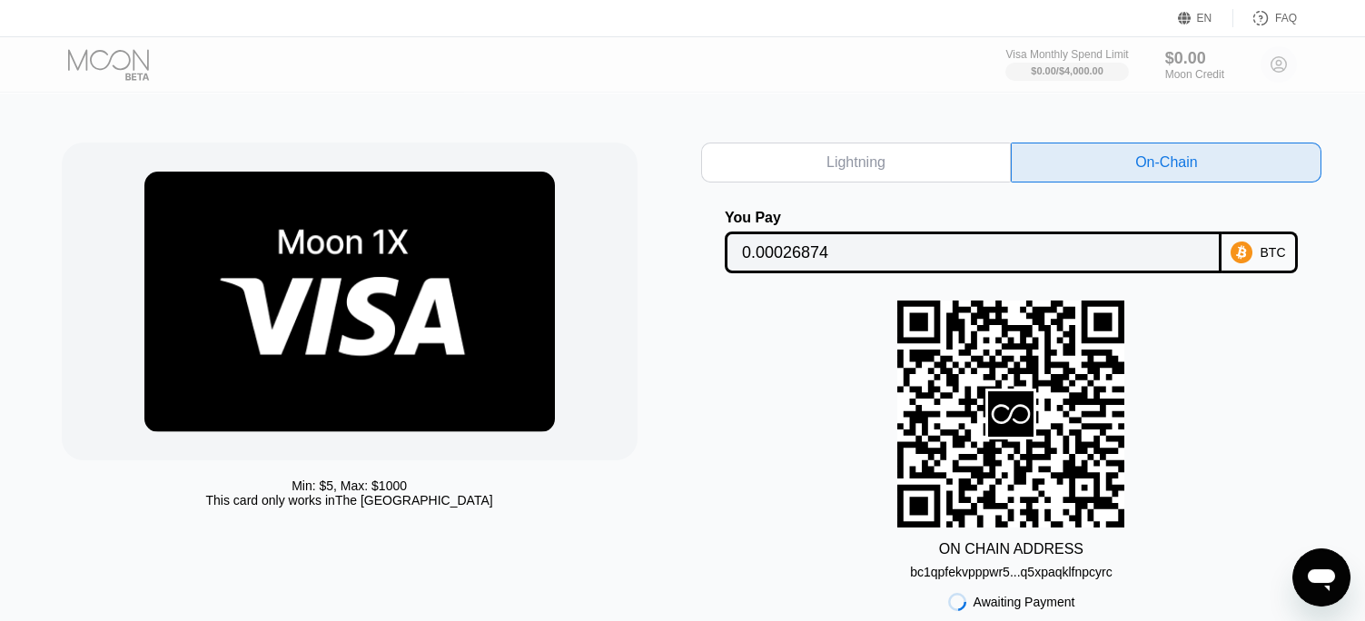
scroll to position [0, 0]
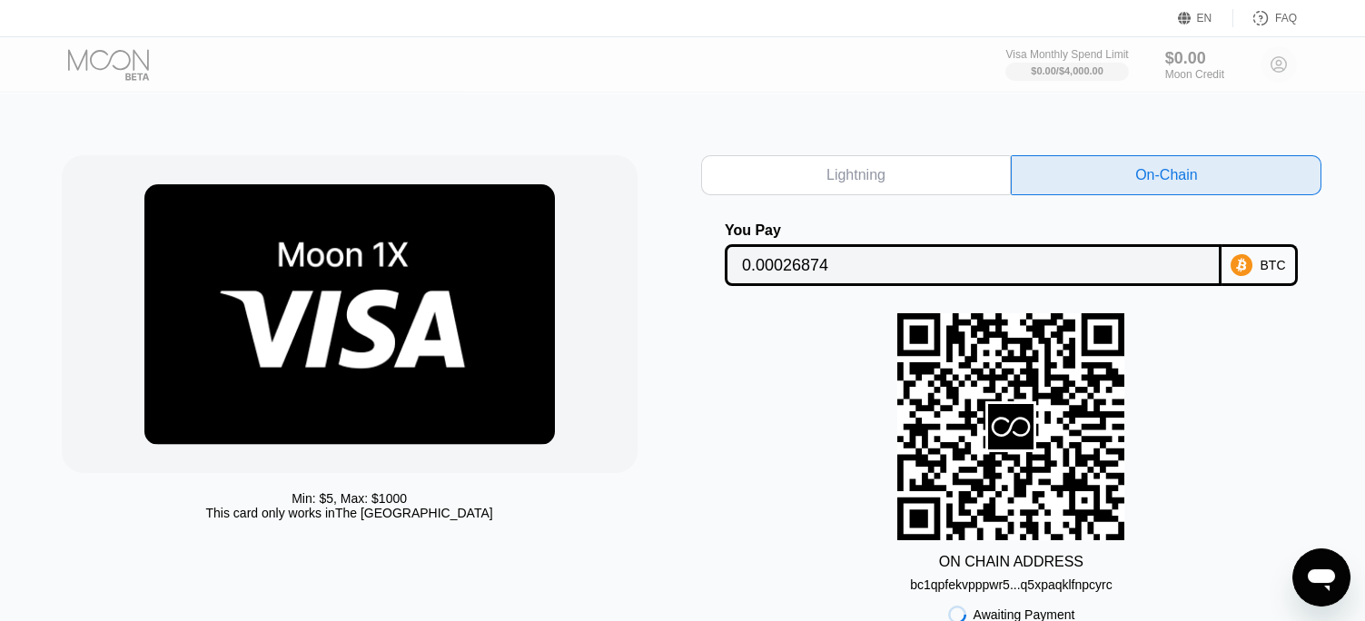
click at [877, 192] on div "Lightning" at bounding box center [856, 175] width 311 height 40
type input "0.00026798"
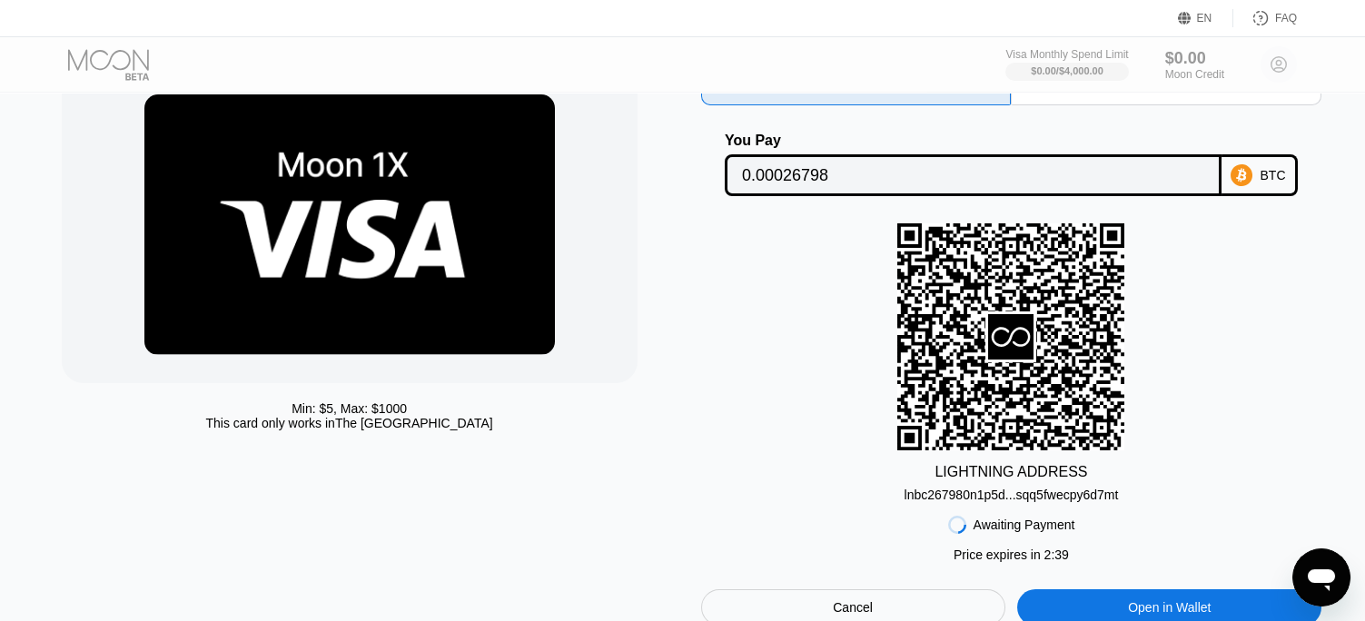
scroll to position [91, 0]
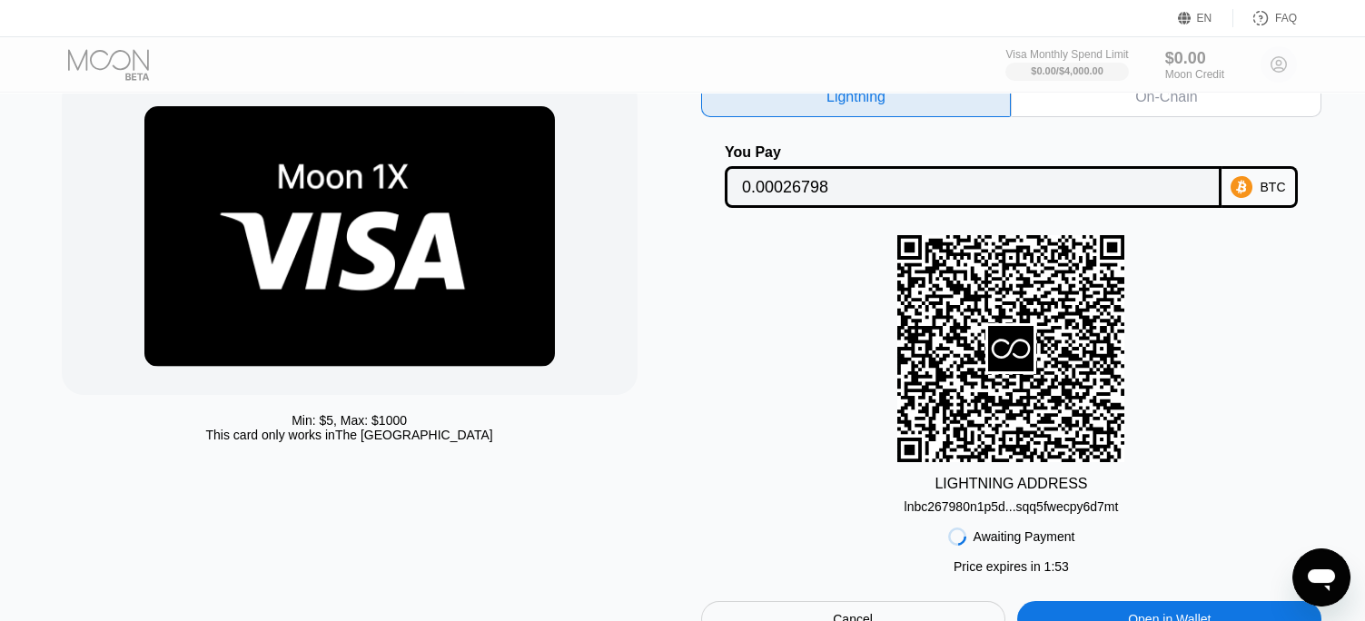
scroll to position [91, 0]
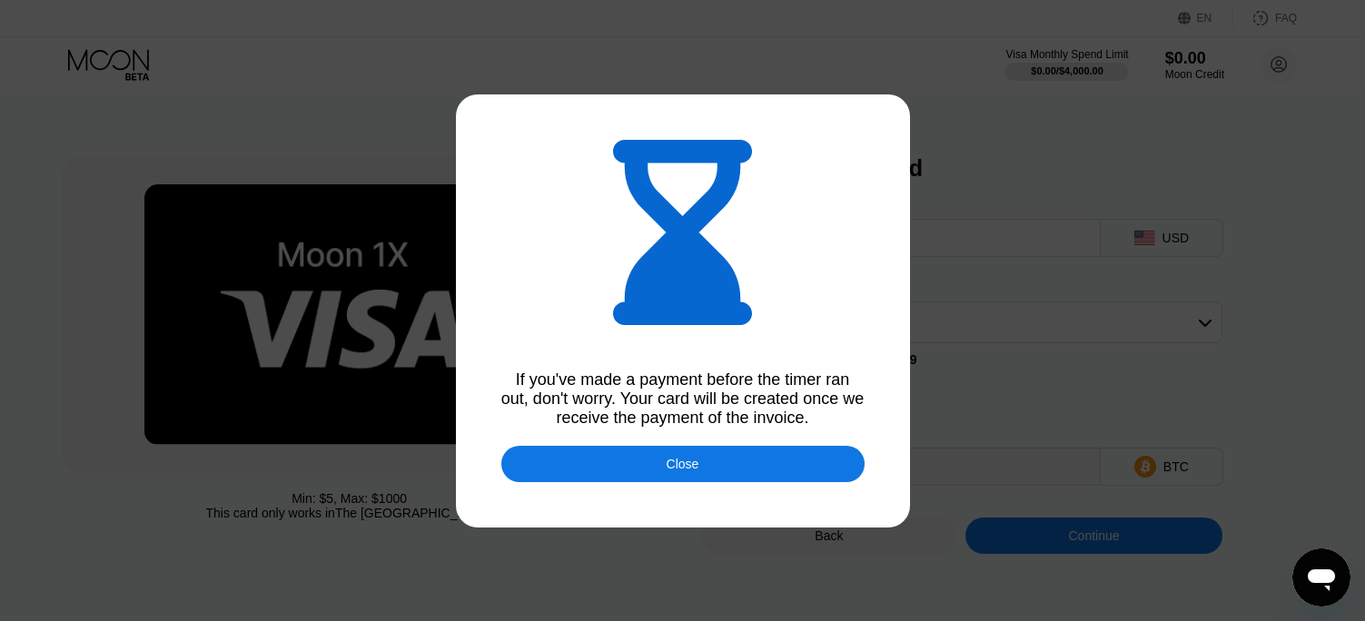
drag, startPoint x: 764, startPoint y: 471, endPoint x: 856, endPoint y: 338, distance: 162.4
click at [764, 471] on div "Close" at bounding box center [682, 464] width 363 height 36
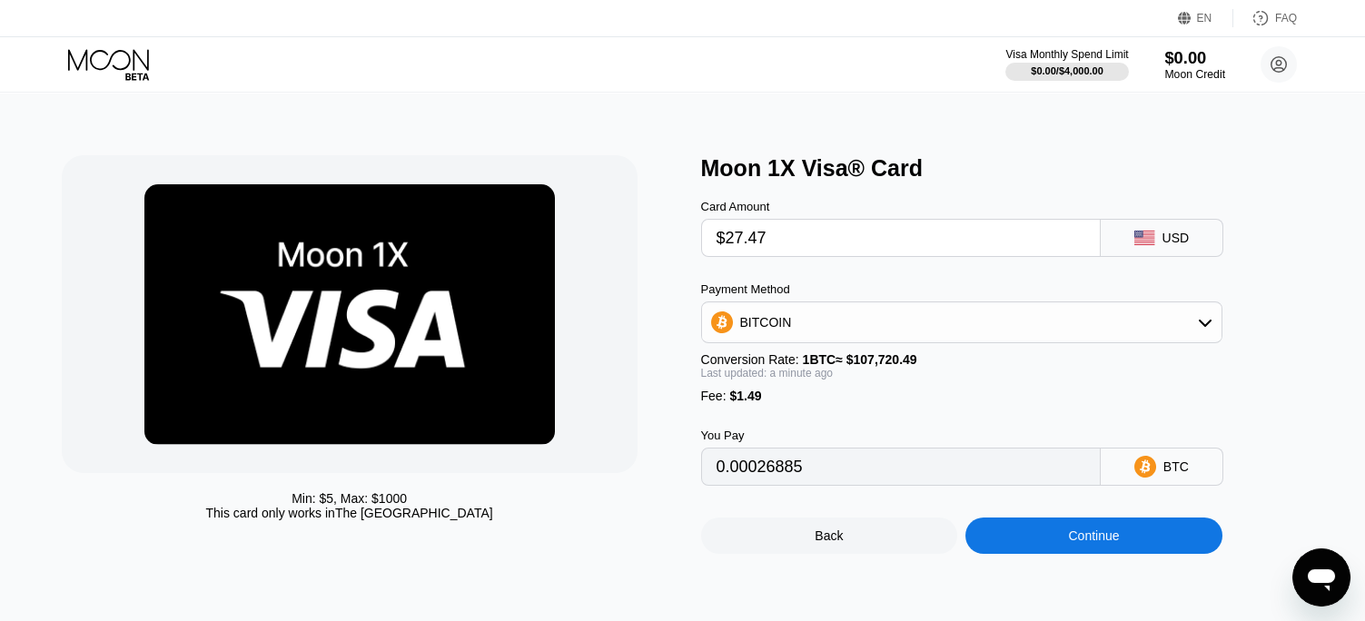
click at [1198, 60] on div "$0.00" at bounding box center [1194, 57] width 61 height 19
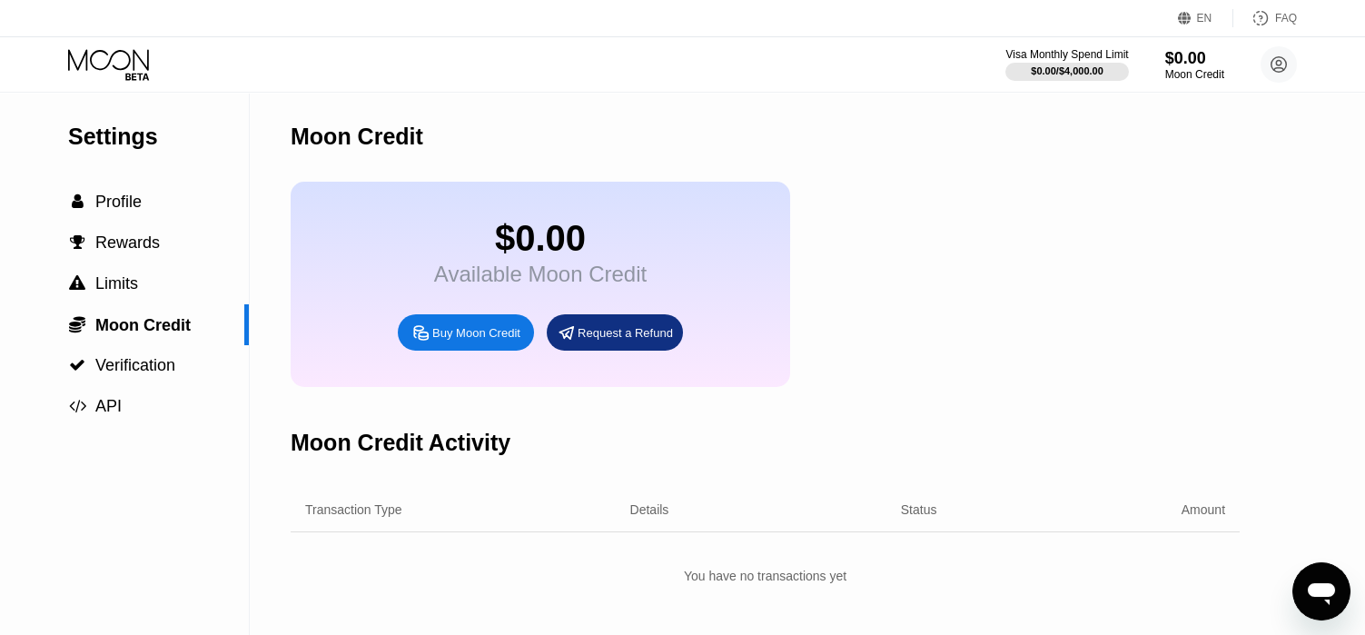
click at [498, 339] on div "Buy Moon Credit" at bounding box center [476, 332] width 88 height 15
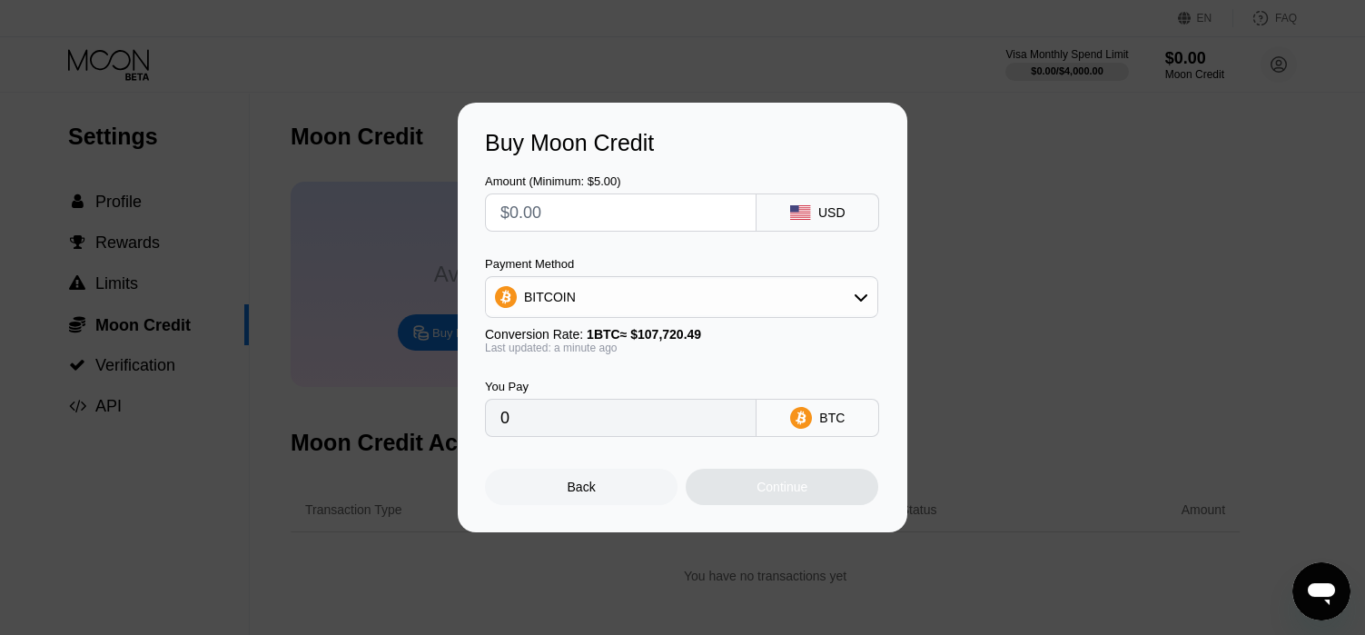
click at [664, 203] on input "text" at bounding box center [620, 212] width 241 height 36
type input "$2"
type input "0.00001857"
type input "$27"
type input "0.00025065"
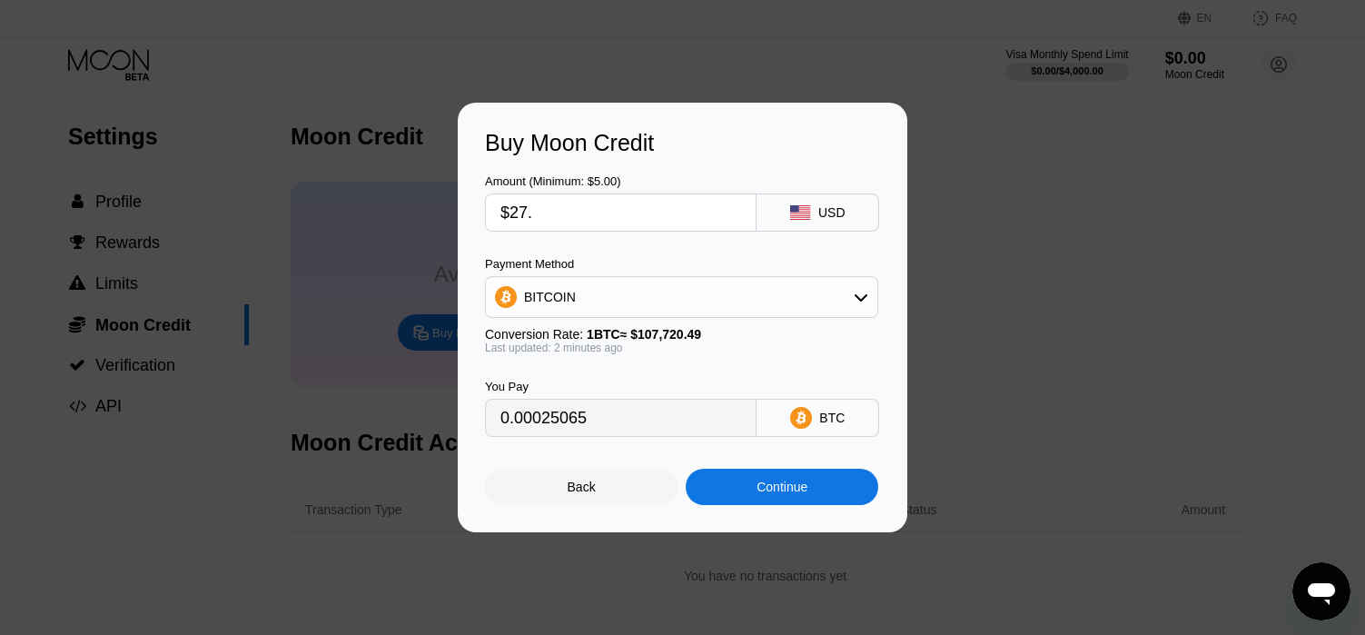
type input "$27.4"
type input "0.00025437"
type input "$27.47"
type input "0.00025502"
type input "$27.47"
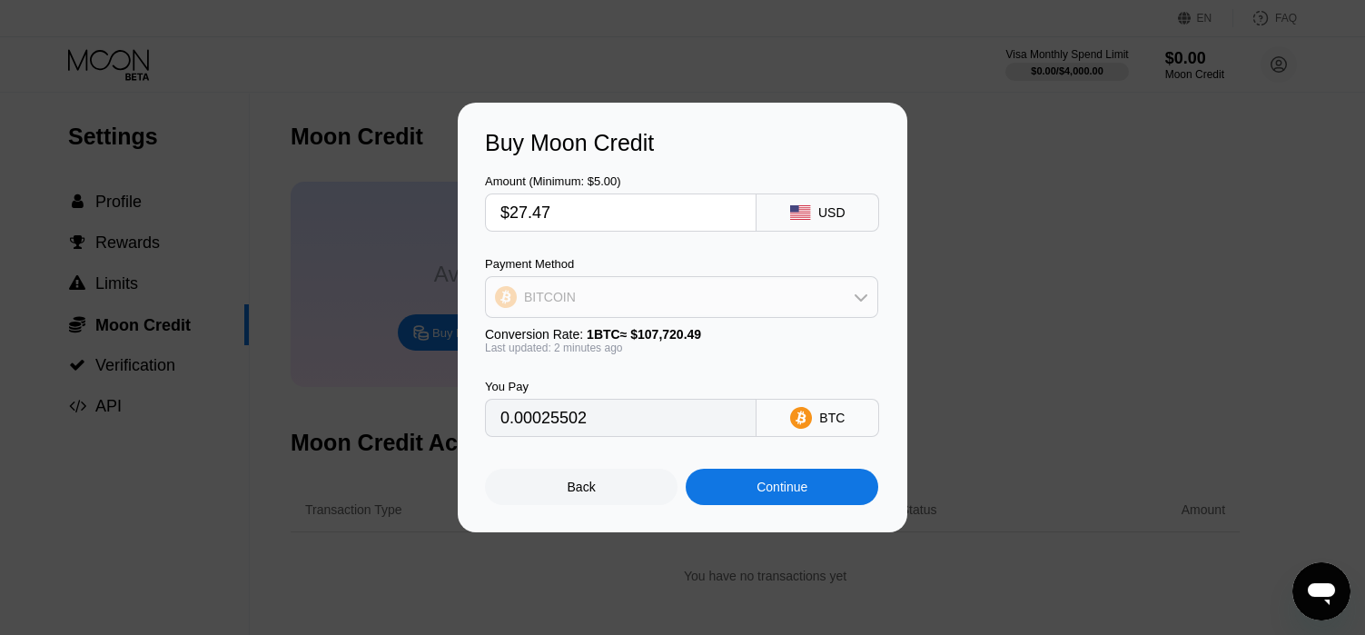
click at [757, 306] on div "BITCOIN" at bounding box center [681, 297] width 391 height 36
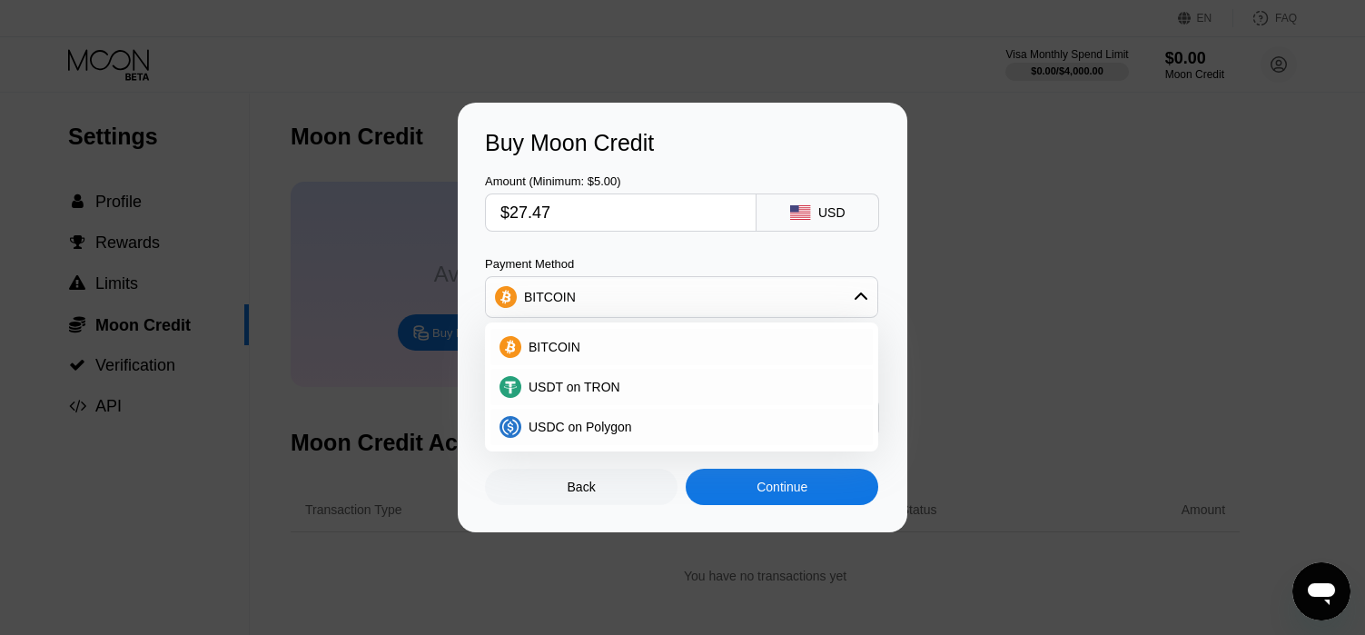
click at [803, 301] on div "BITCOIN" at bounding box center [681, 297] width 391 height 36
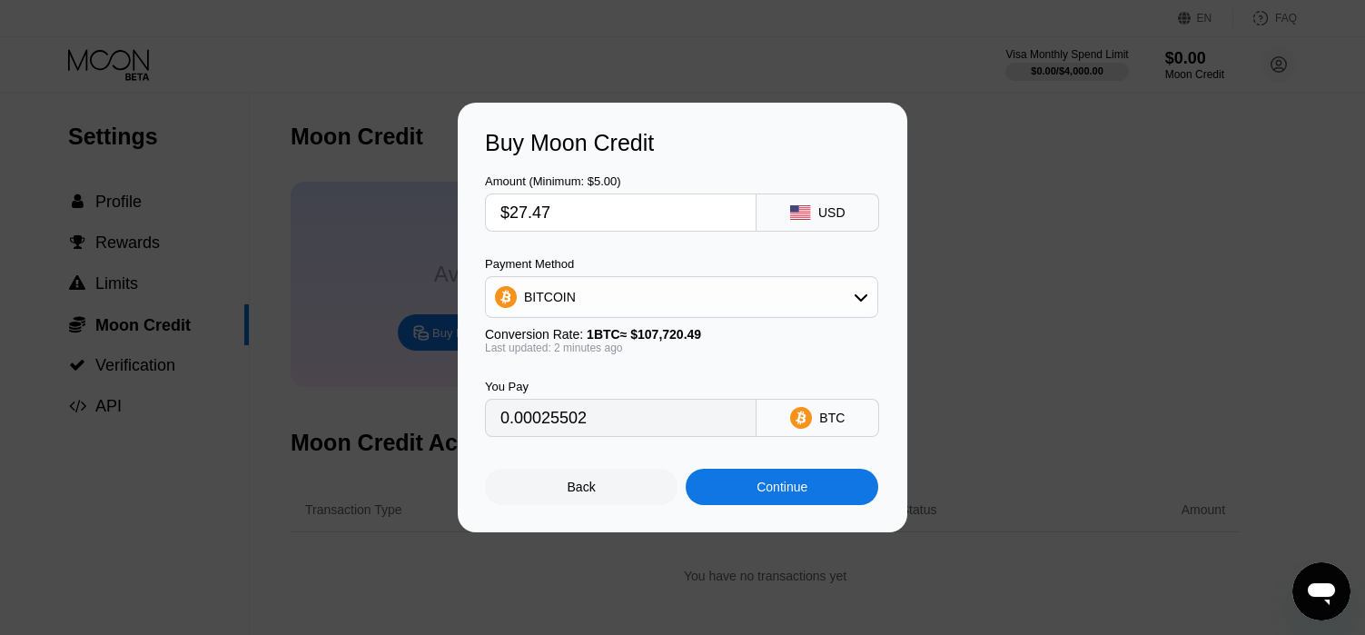
click at [830, 207] on div "USD" at bounding box center [831, 212] width 27 height 15
click at [796, 488] on div "Continue" at bounding box center [781, 486] width 51 height 15
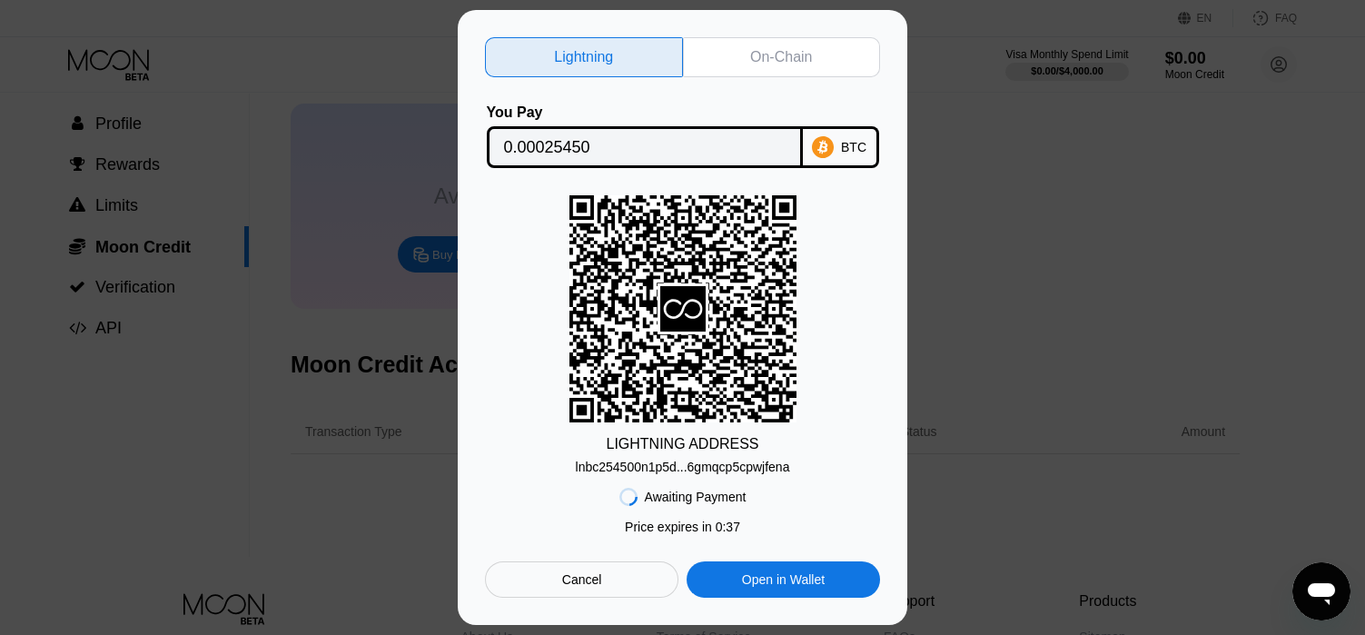
scroll to position [91, 0]
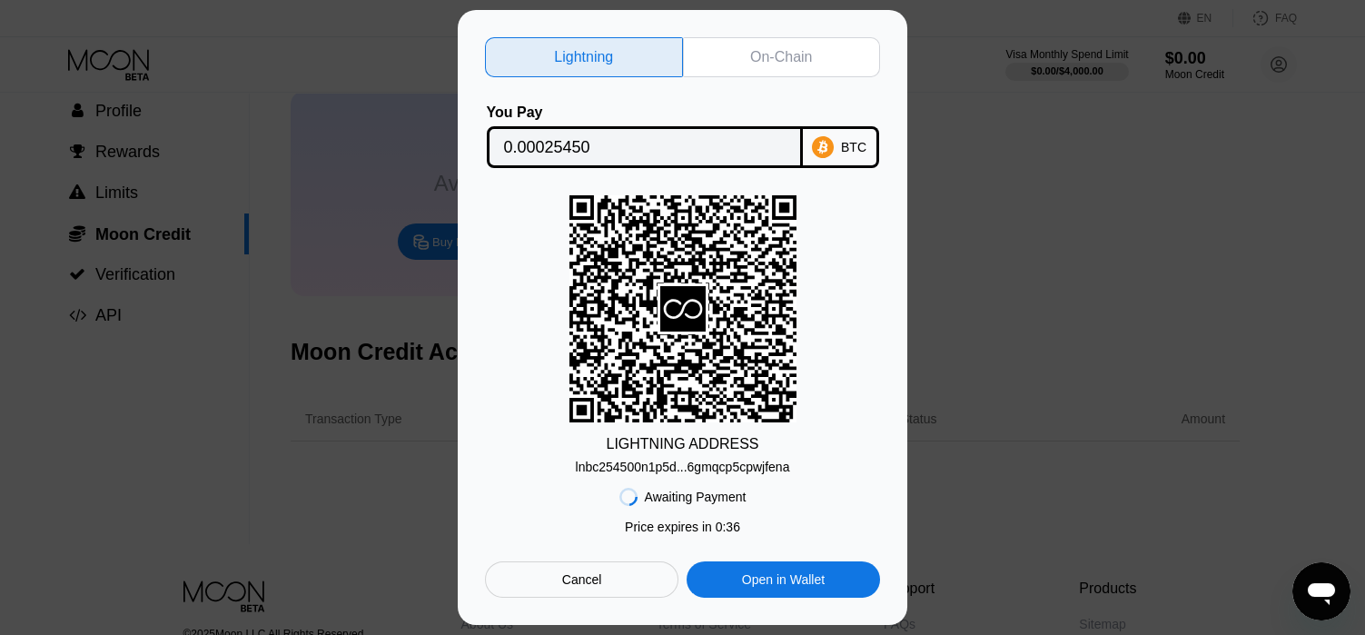
click at [989, 191] on div "Lightning On-Chain You Pay 0.00025450 BTC LIGHTNING ADDRESS lnbc254500n1p5d...6…" at bounding box center [682, 317] width 1365 height 615
click at [642, 582] on div "Cancel" at bounding box center [581, 579] width 193 height 36
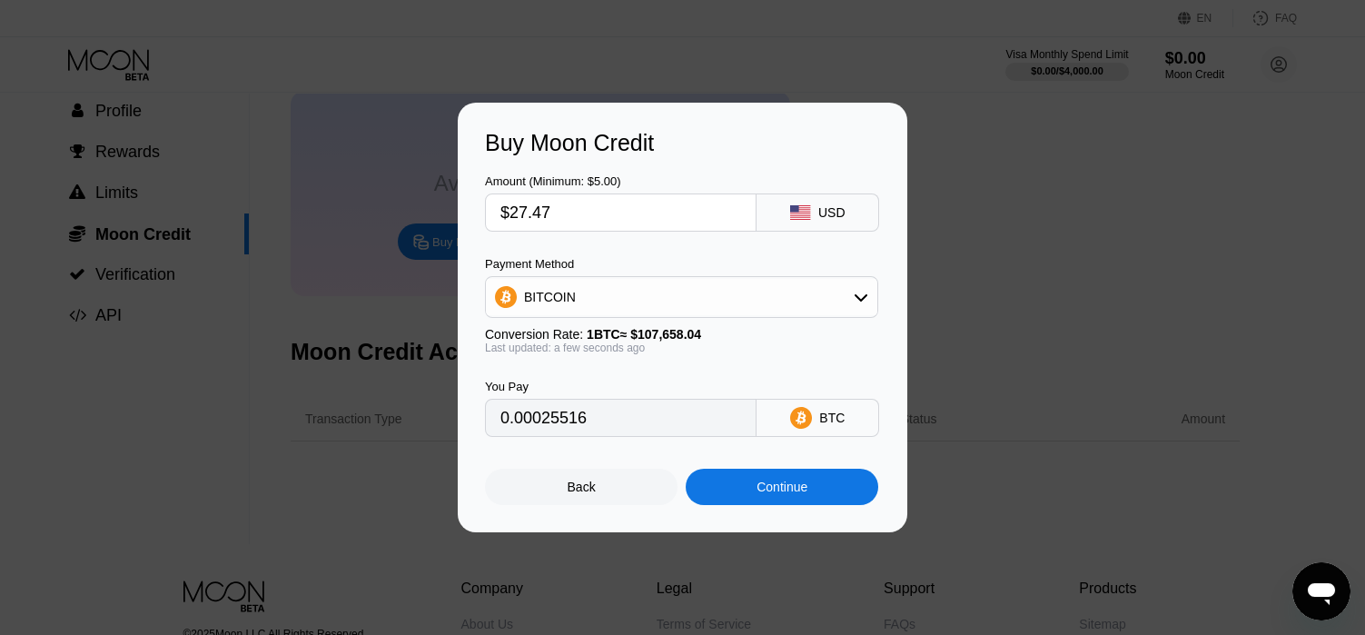
click at [636, 498] on div "Back" at bounding box center [581, 486] width 192 height 36
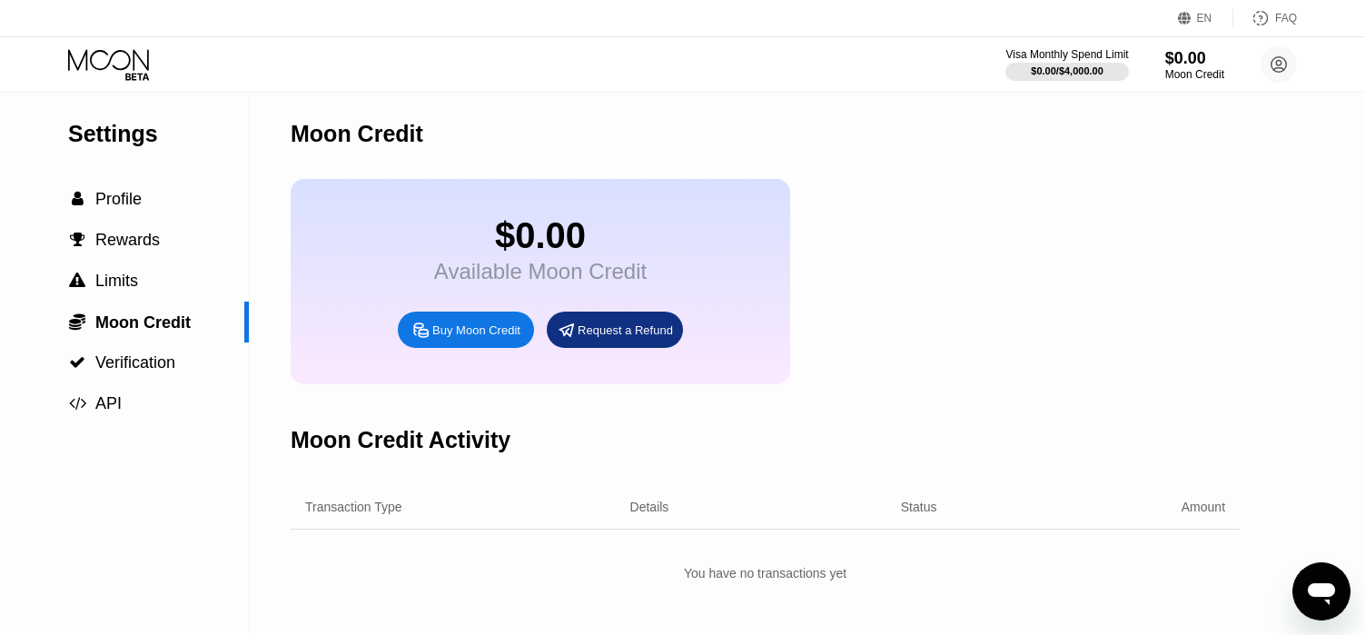
scroll to position [0, 0]
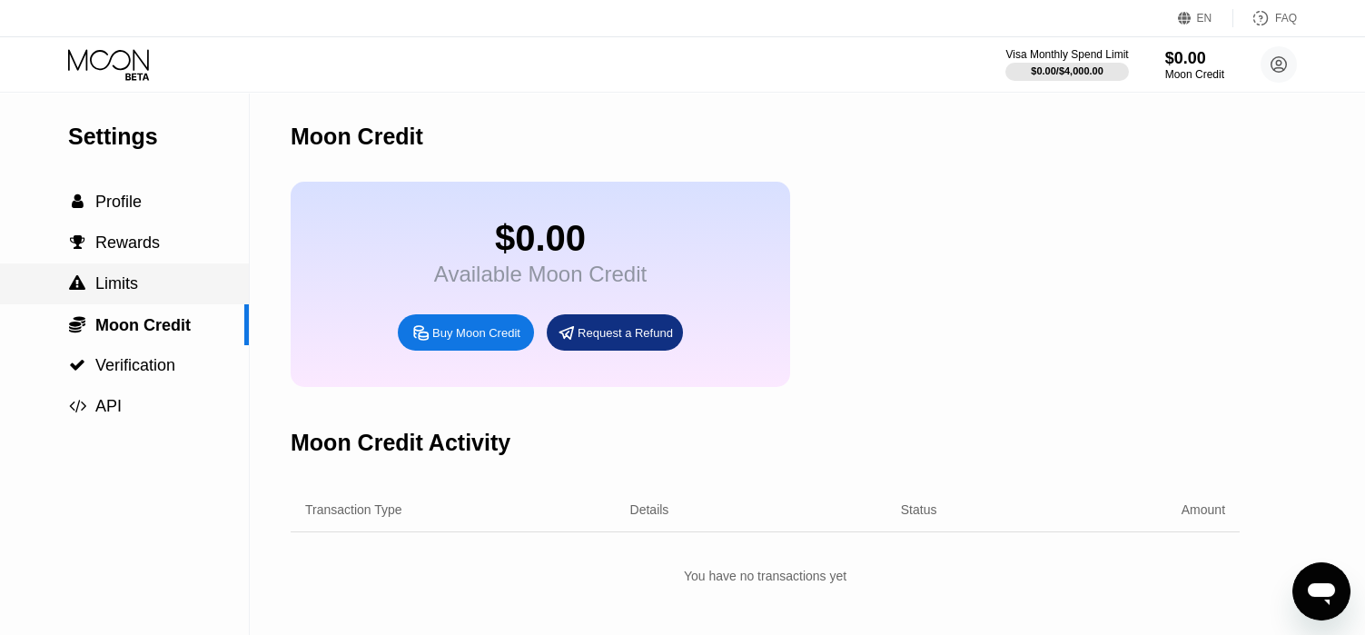
click at [119, 274] on div " Limits" at bounding box center [124, 283] width 249 height 41
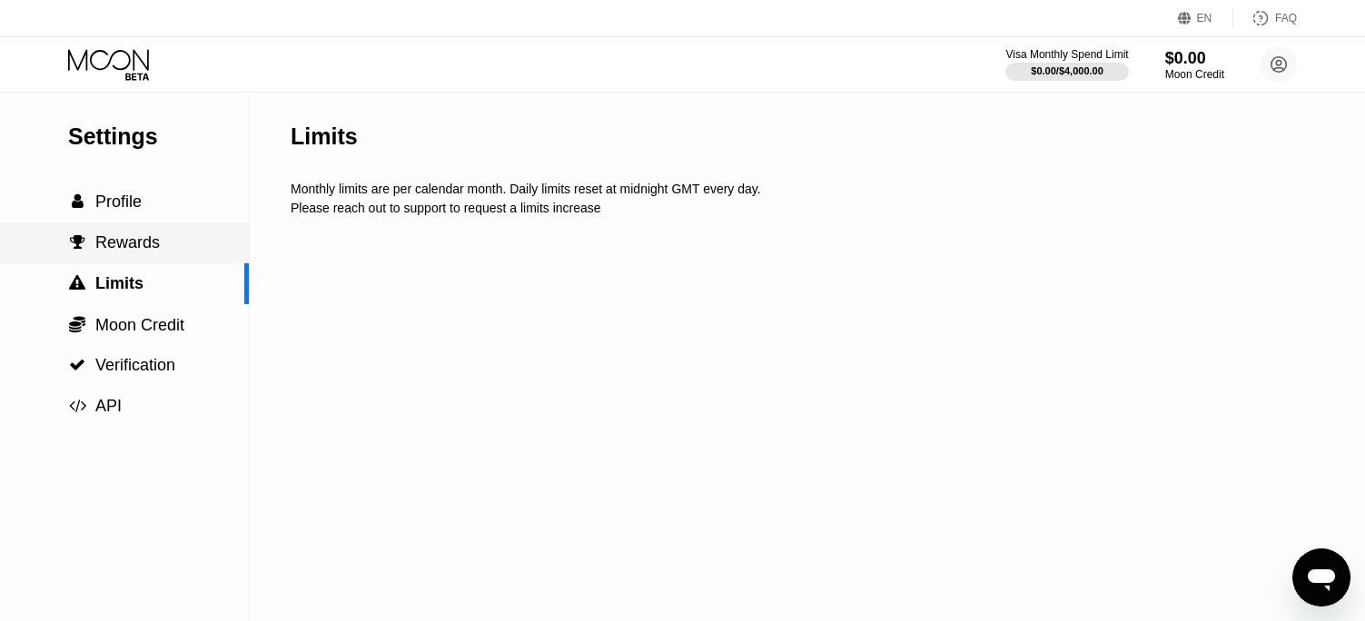
click at [141, 247] on span "Rewards" at bounding box center [127, 242] width 64 height 18
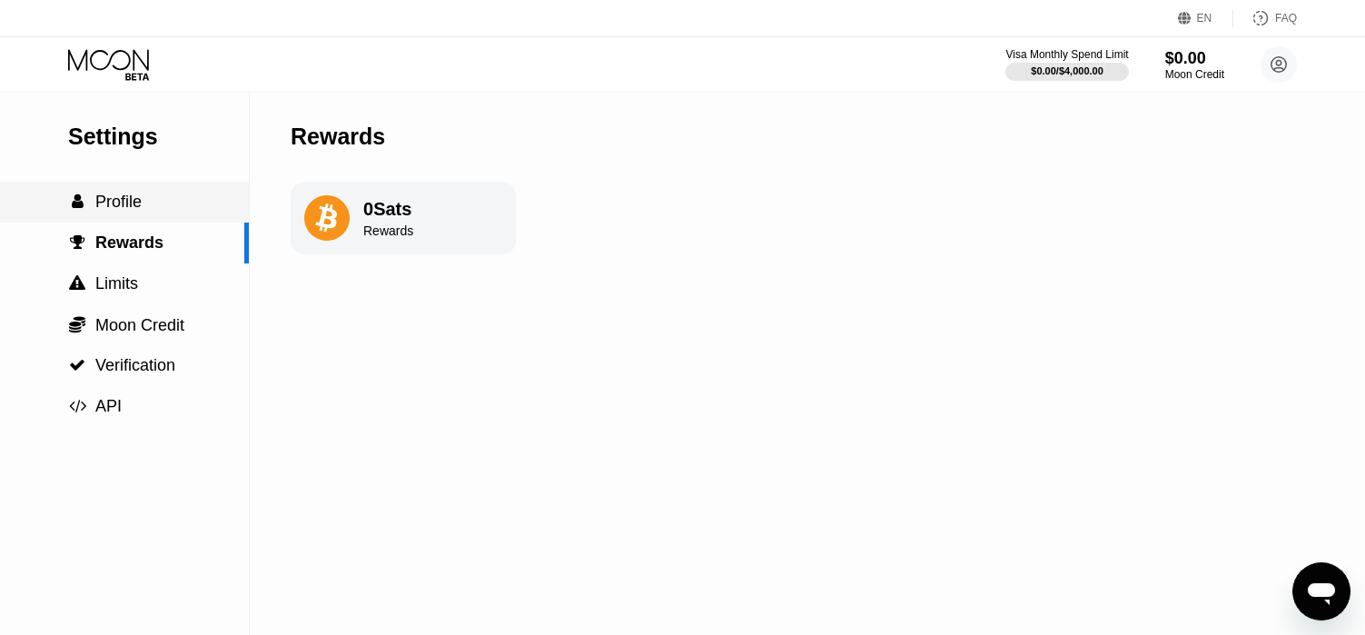
click at [161, 205] on div " Profile" at bounding box center [124, 201] width 249 height 19
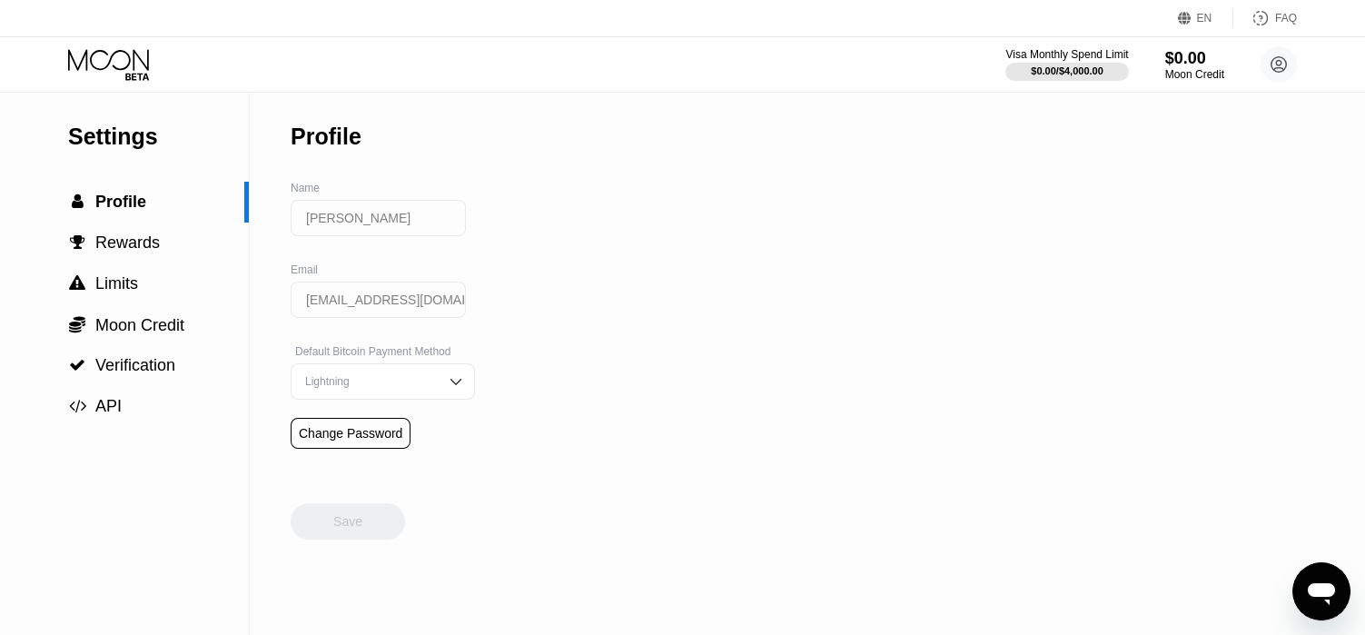
click at [422, 394] on div "Lightning" at bounding box center [383, 381] width 184 height 36
click at [391, 424] on div "Lightning" at bounding box center [369, 417] width 137 height 13
click at [159, 399] on div " API" at bounding box center [124, 406] width 249 height 19
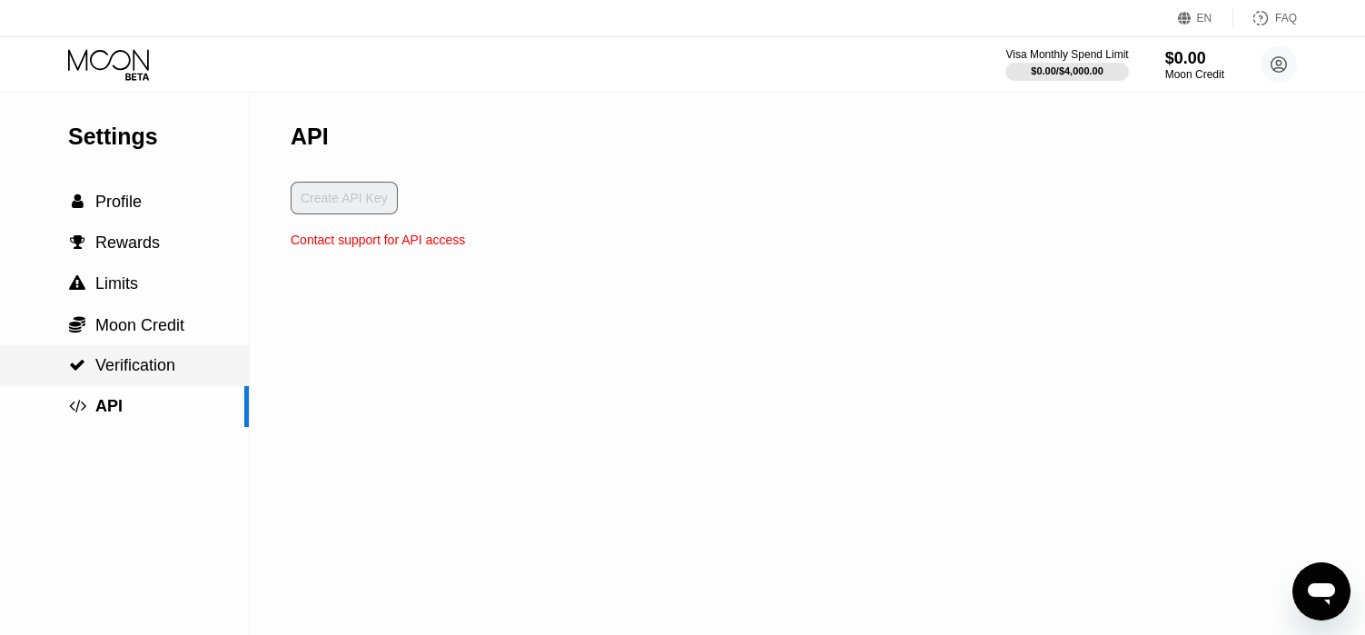
click at [172, 367] on span "Verification" at bounding box center [135, 365] width 80 height 18
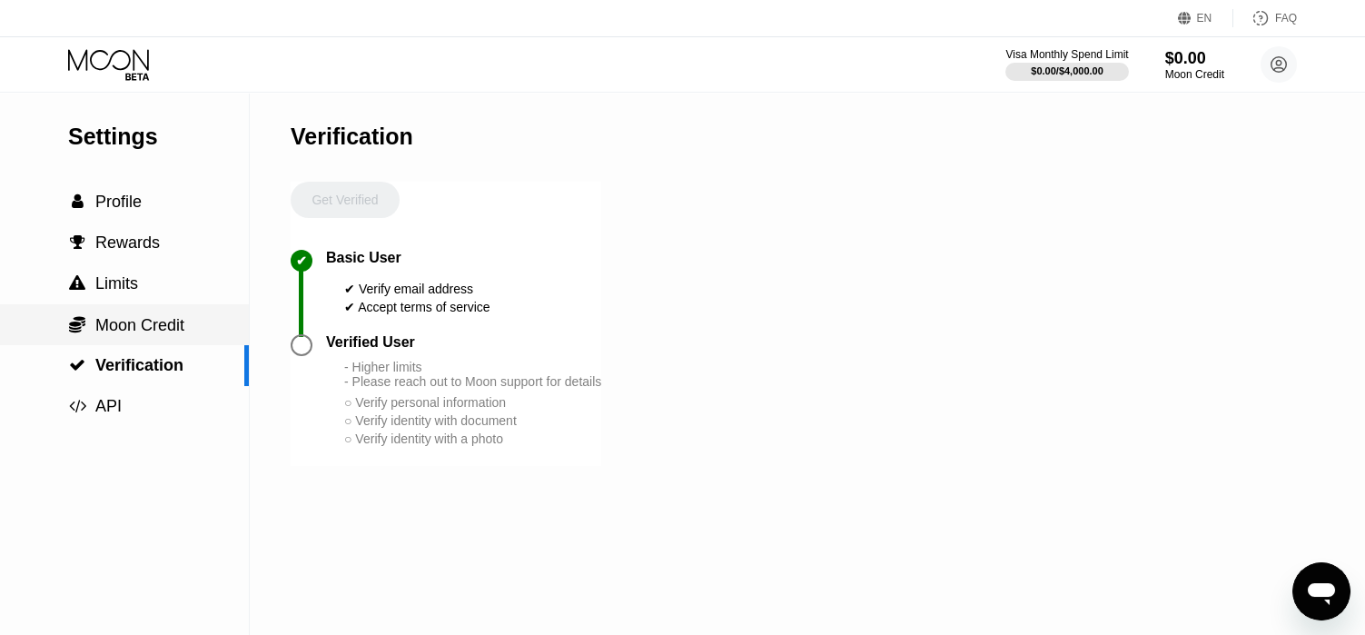
click at [178, 315] on div " Moon Credit" at bounding box center [124, 324] width 249 height 41
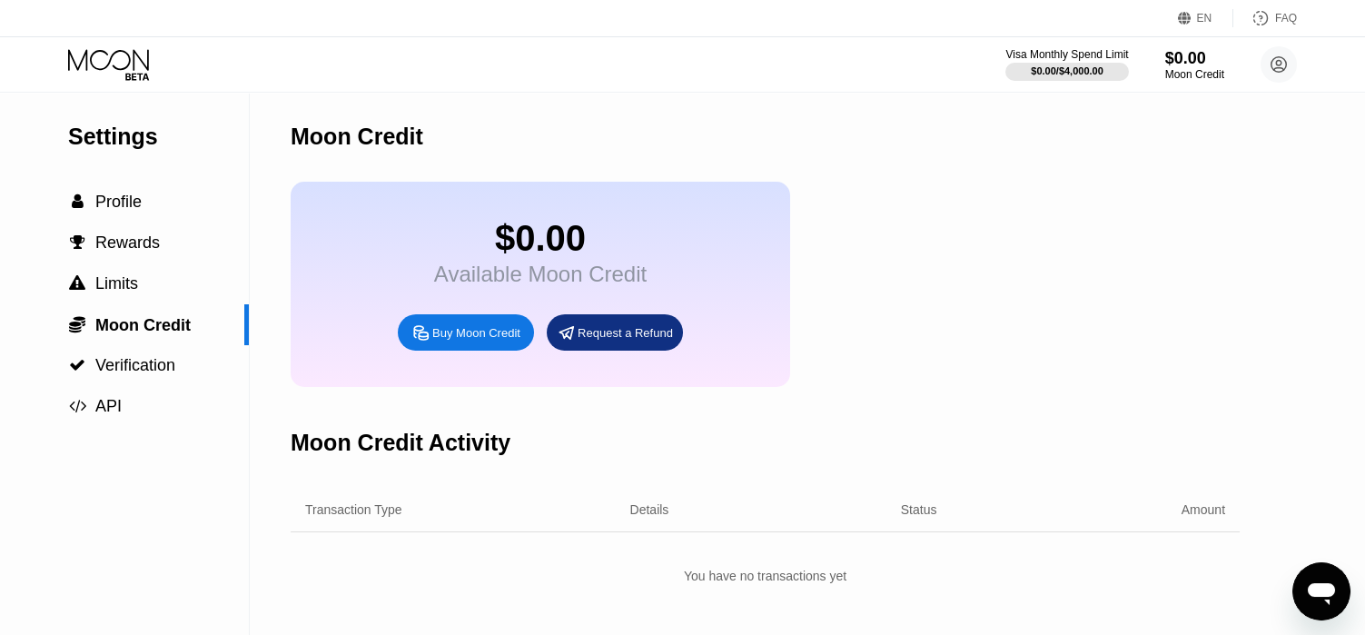
click at [1316, 571] on div "Open messaging window" at bounding box center [1321, 591] width 54 height 54
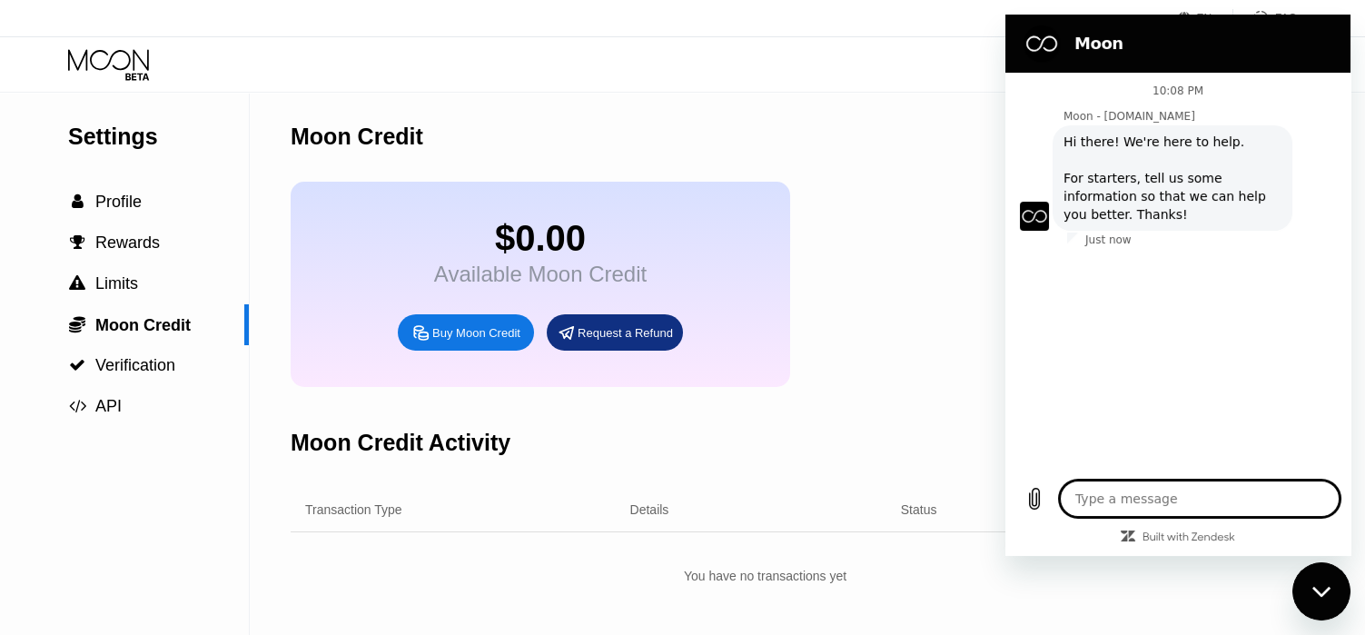
type textarea "x"
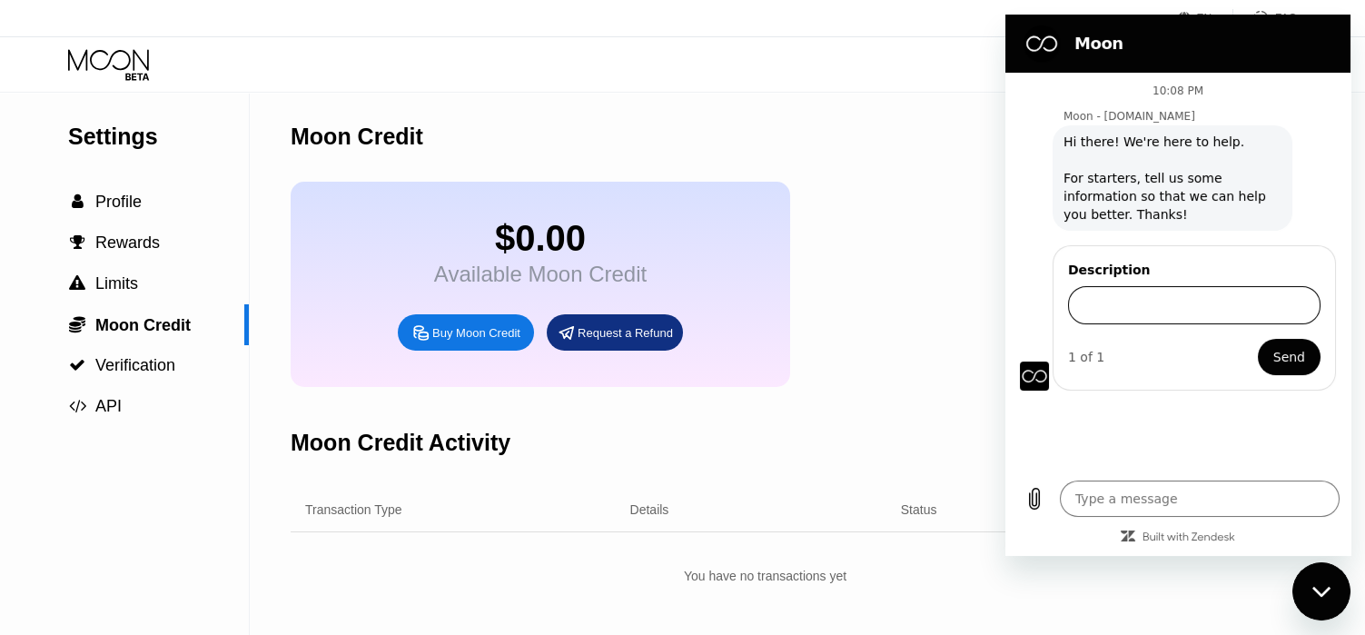
click at [1144, 307] on input "Description" at bounding box center [1194, 305] width 252 height 38
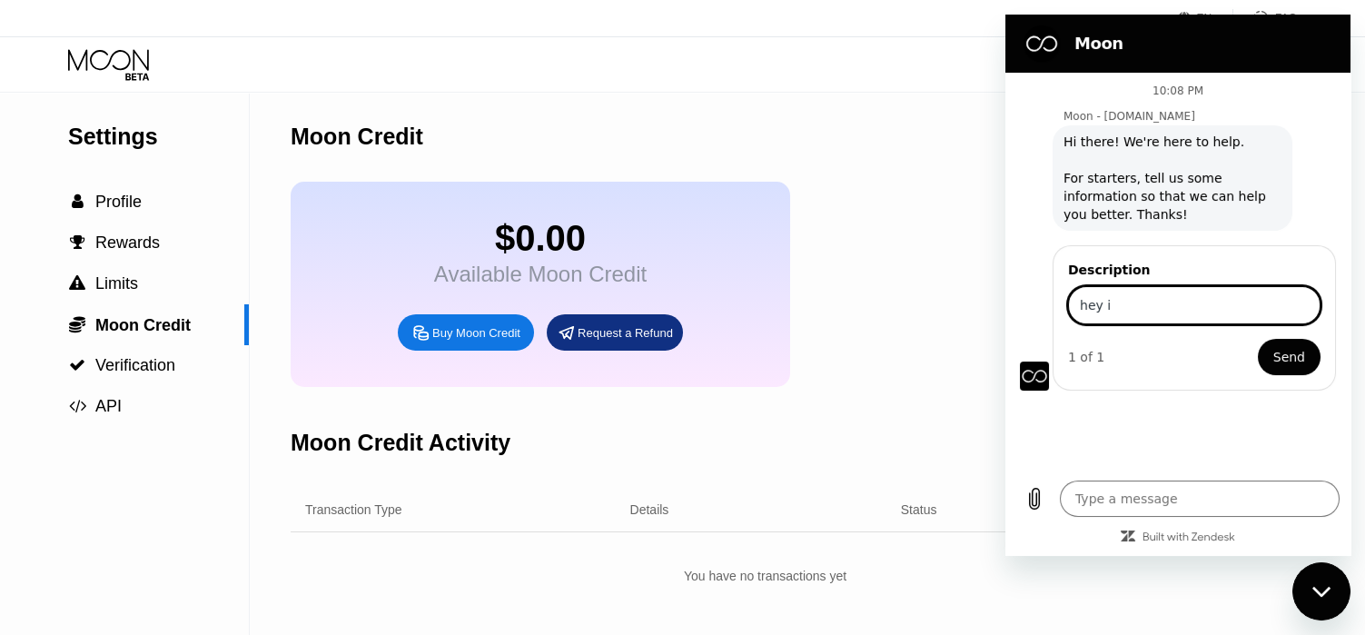
type input "hey i"
click at [1253, 304] on input "hey i would like to transfer some around 24.47" at bounding box center [1194, 305] width 252 height 38
type input "hey i would like to transfer some around 27.47 usd from binance to here. how do…"
click at [1257, 339] on button "Send" at bounding box center [1288, 357] width 63 height 36
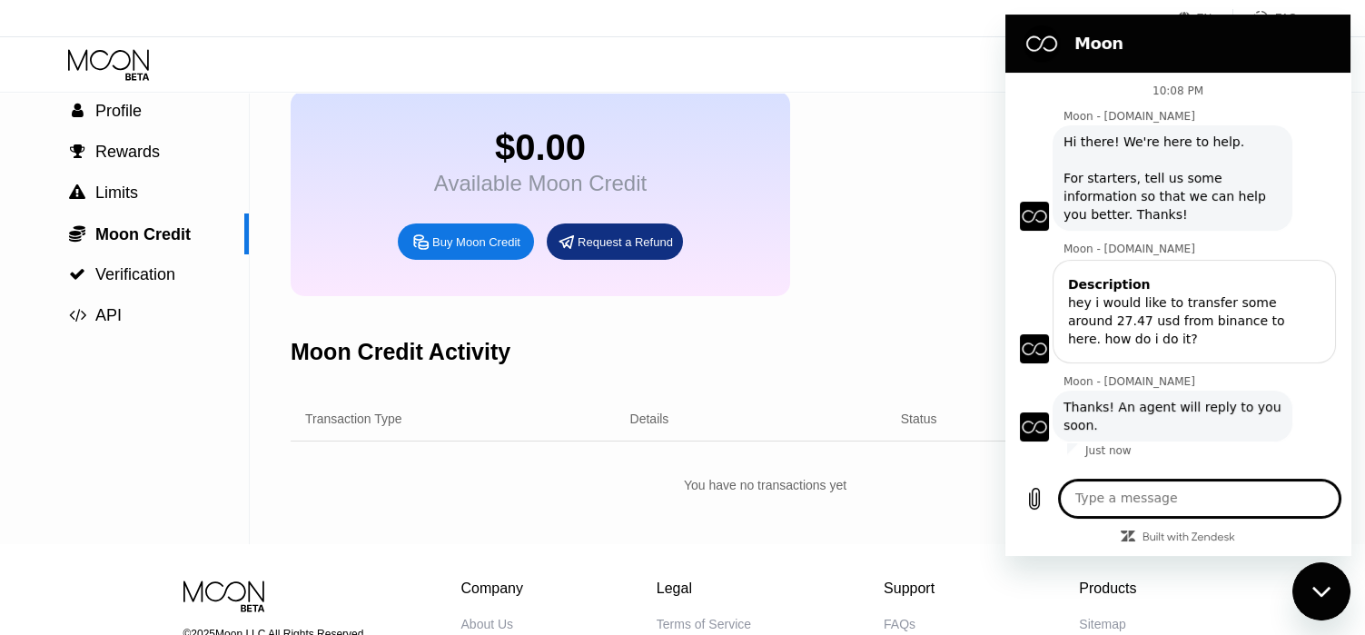
scroll to position [0, 0]
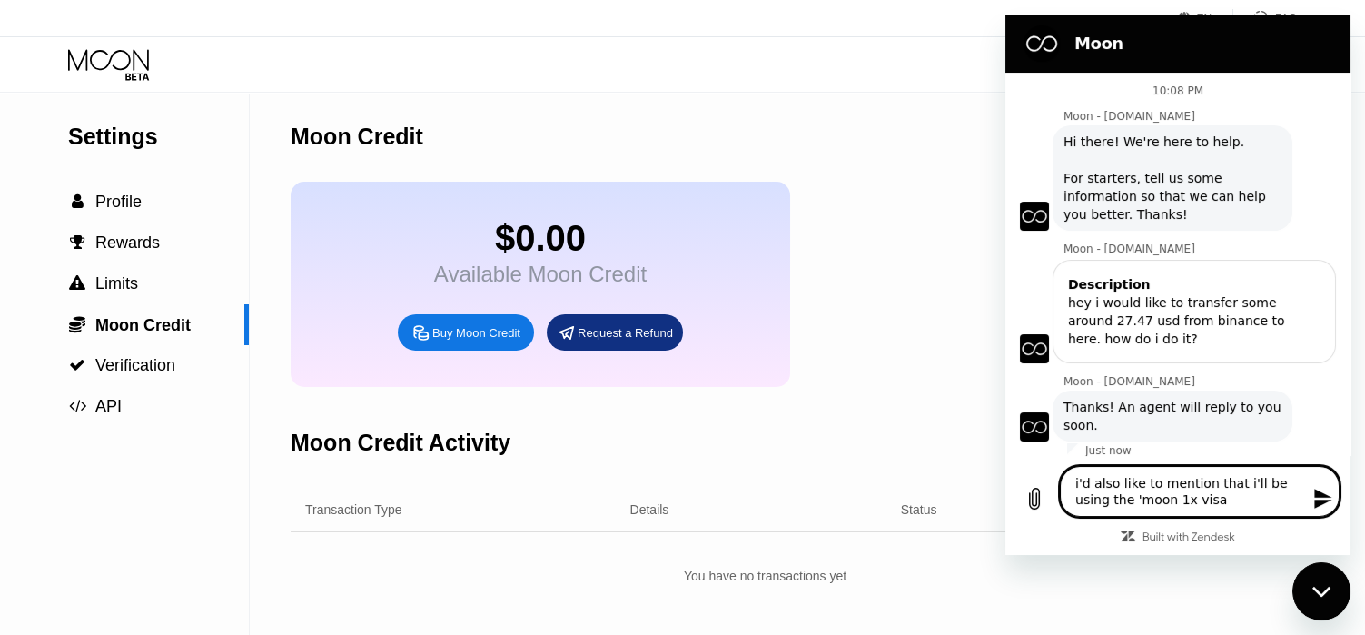
type textarea "i'd also like to mention that i'll be using the 'moon 1x visa'"
type textarea "i'd also like to mention that i'll be using the 'moon 1x visa' card"
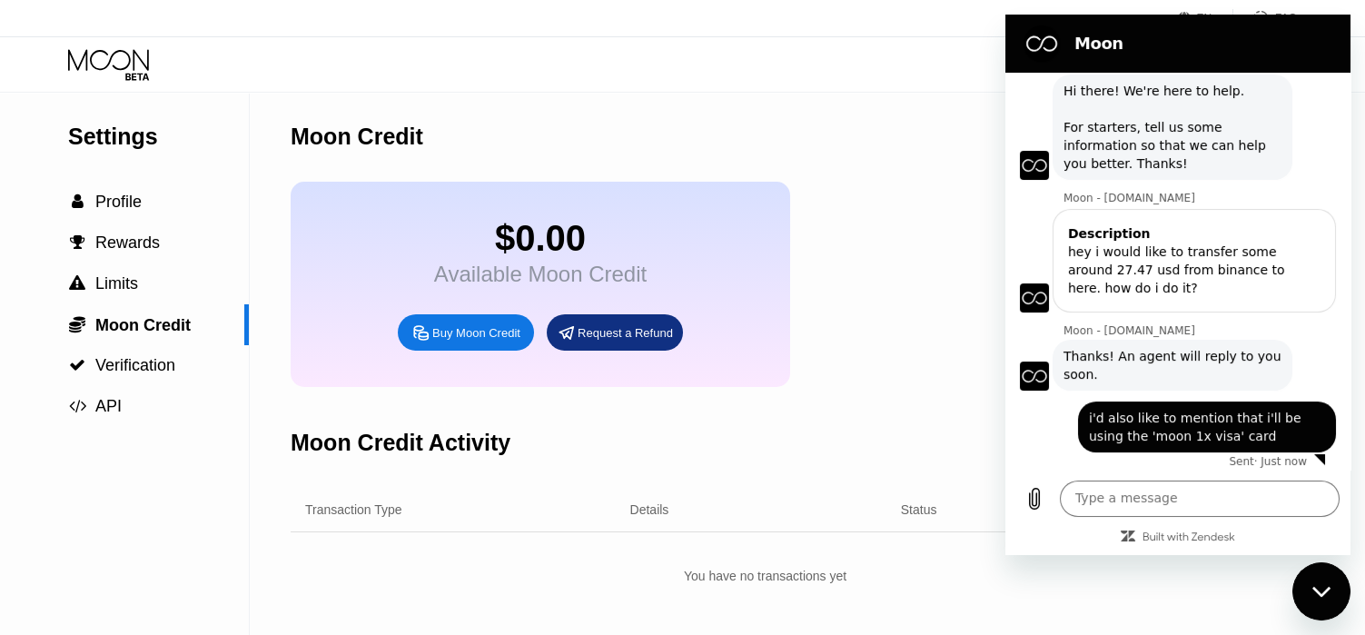
scroll to position [54, 0]
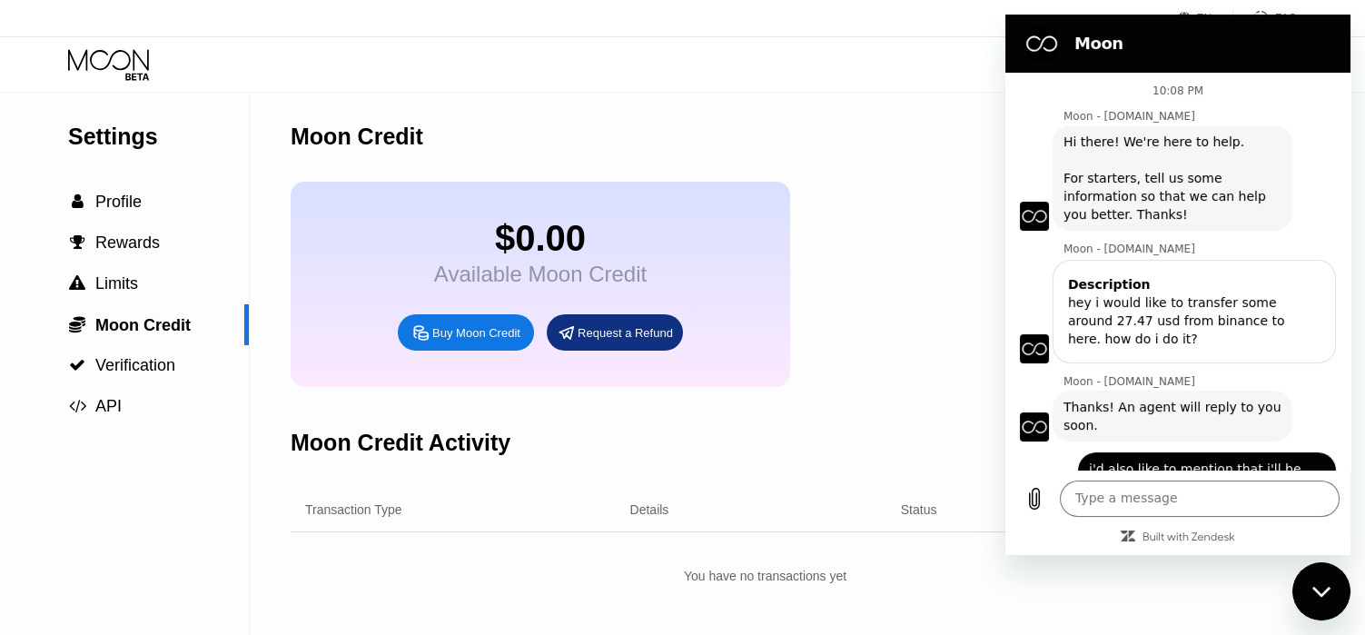
scroll to position [54, 0]
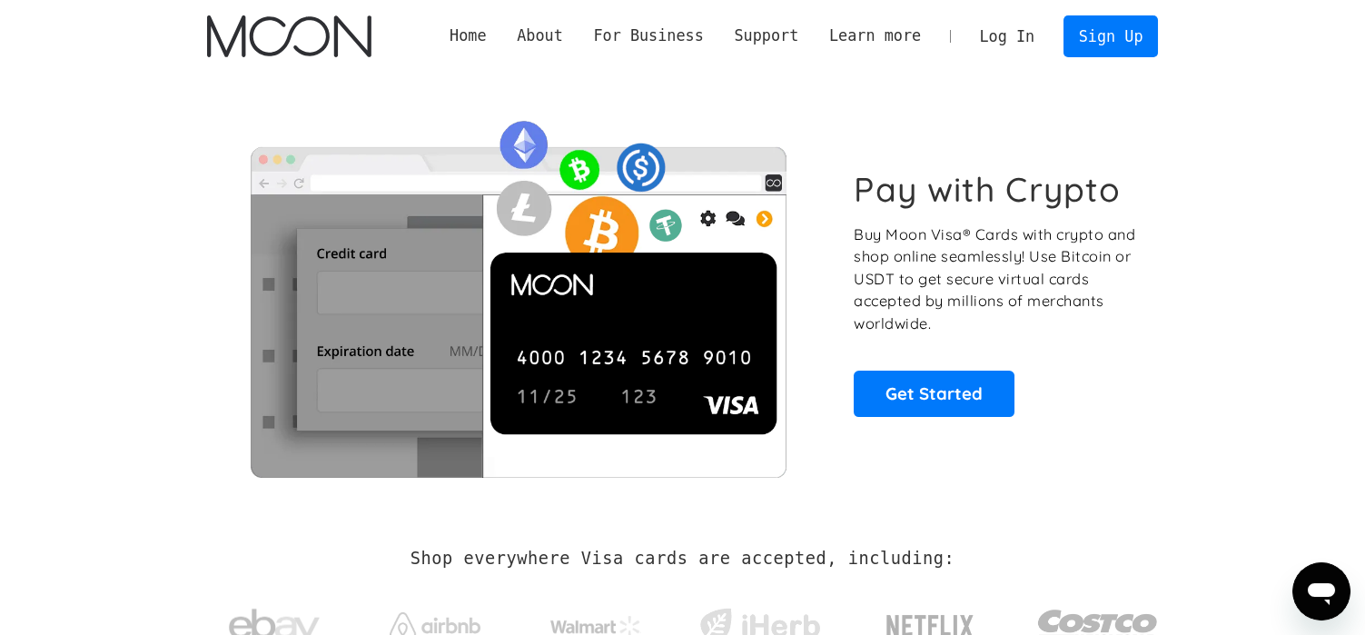
click at [1025, 35] on link "Log In" at bounding box center [1006, 36] width 85 height 40
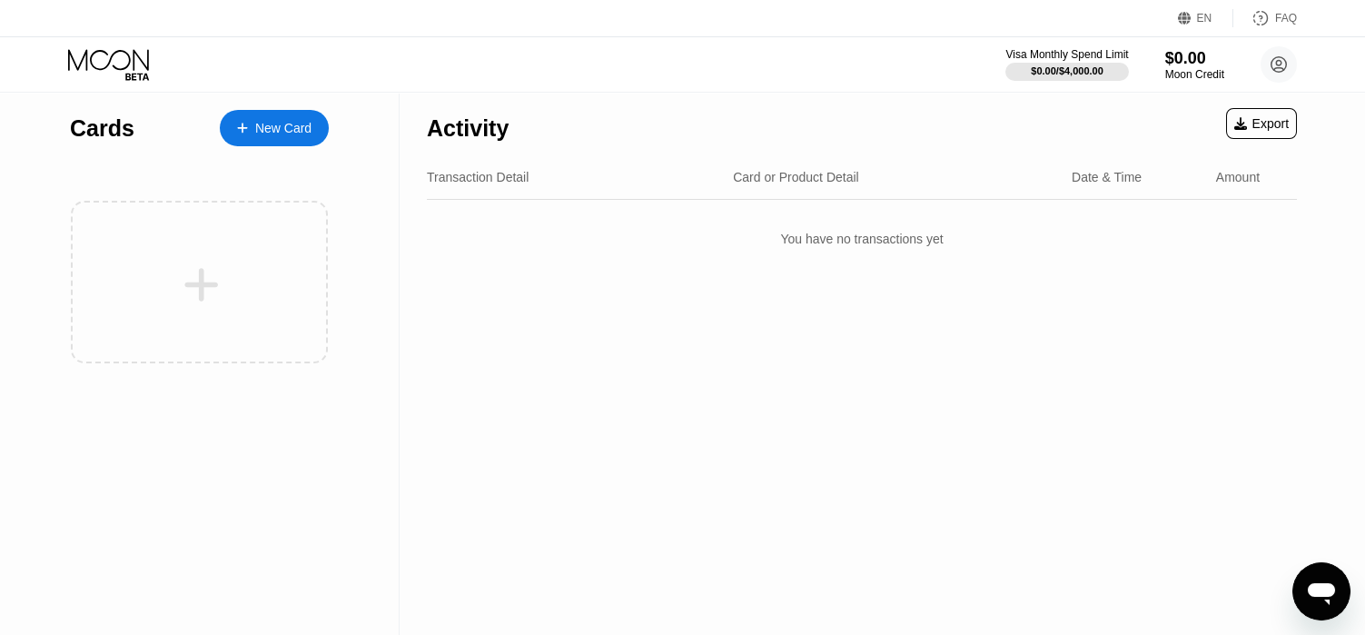
click at [1317, 587] on icon "Open messaging window" at bounding box center [1320, 594] width 27 height 22
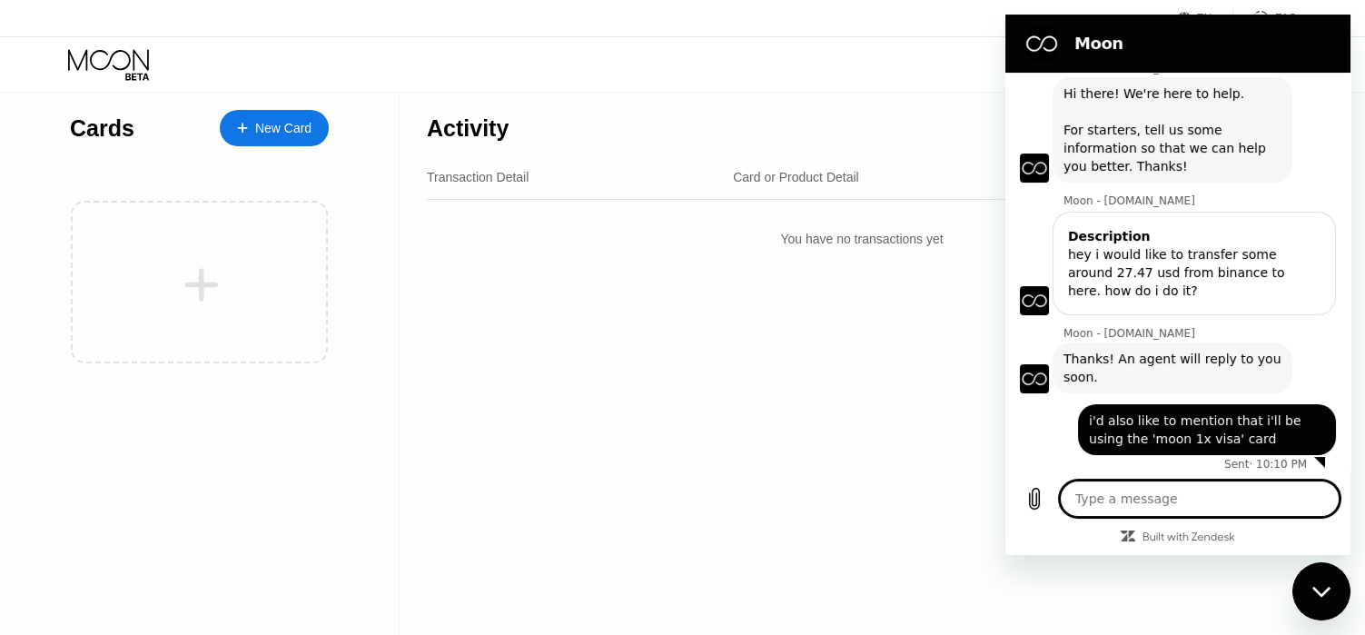
scroll to position [54, 0]
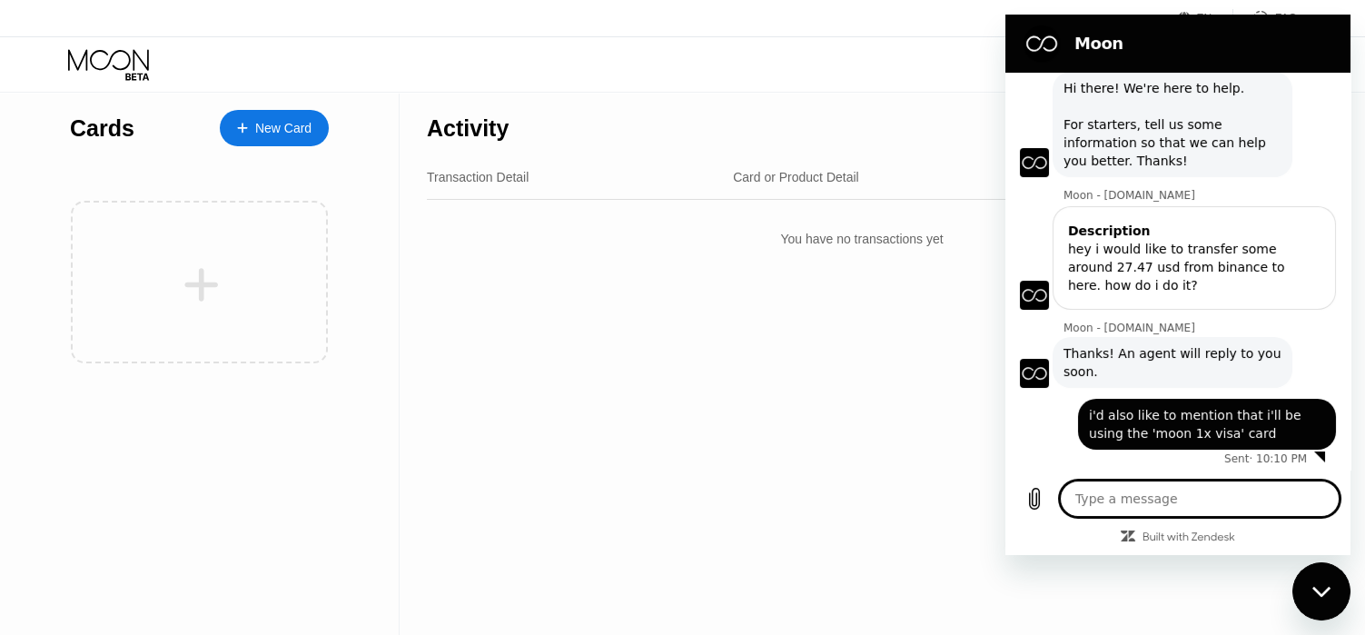
click at [1321, 583] on div "Close messaging window" at bounding box center [1321, 591] width 54 height 54
type textarea "x"
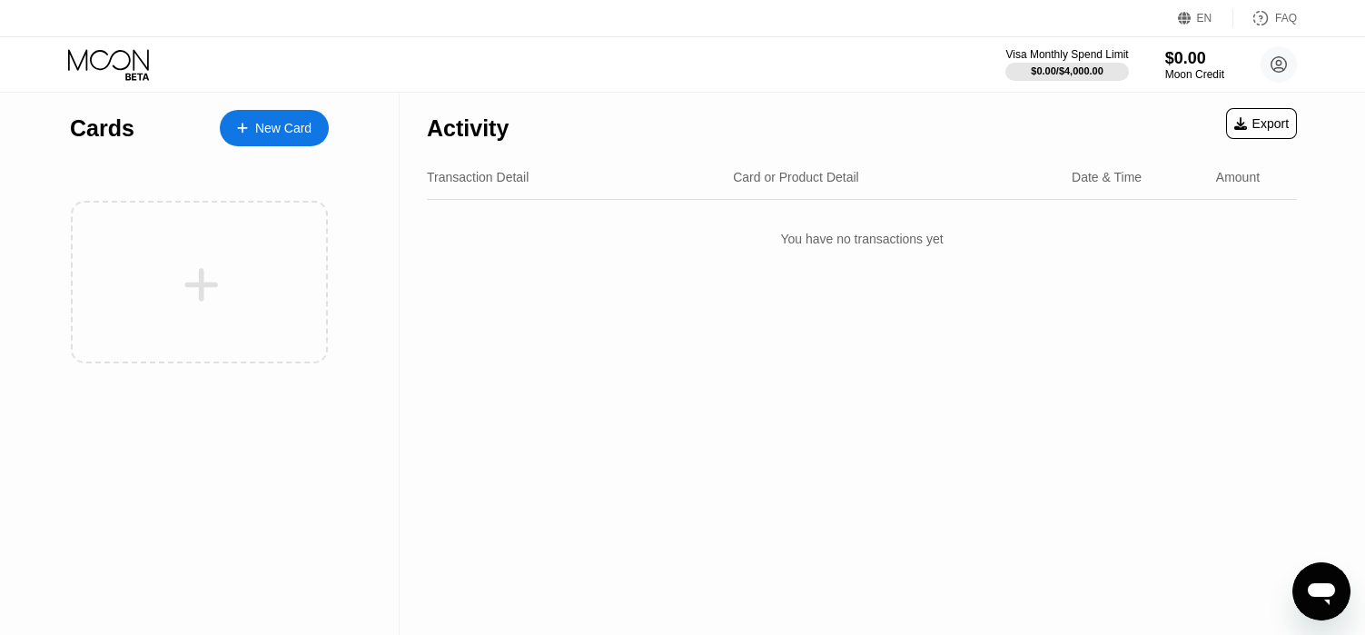
type textarea "x"
